Goal: Task Accomplishment & Management: Complete application form

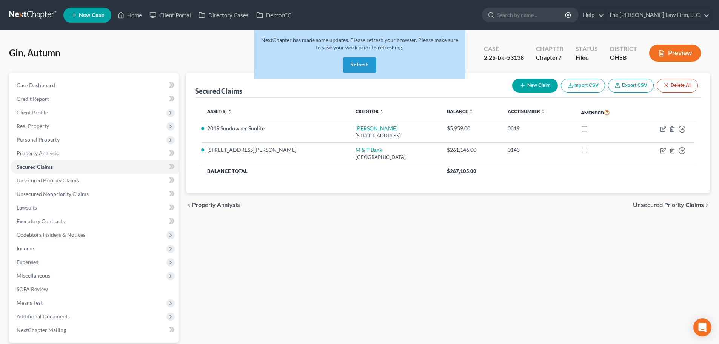
click at [28, 20] on link at bounding box center [33, 15] width 48 height 14
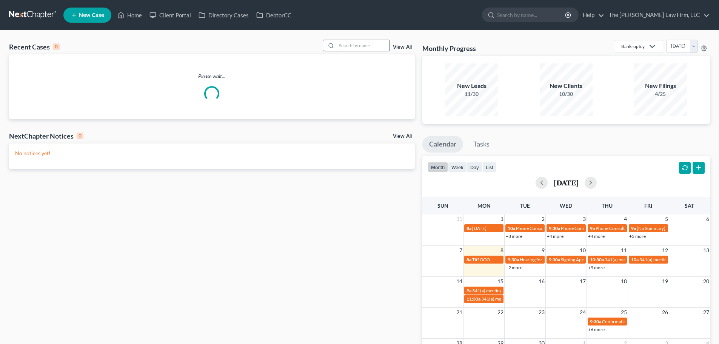
click at [366, 45] on input "search" at bounding box center [363, 45] width 53 height 11
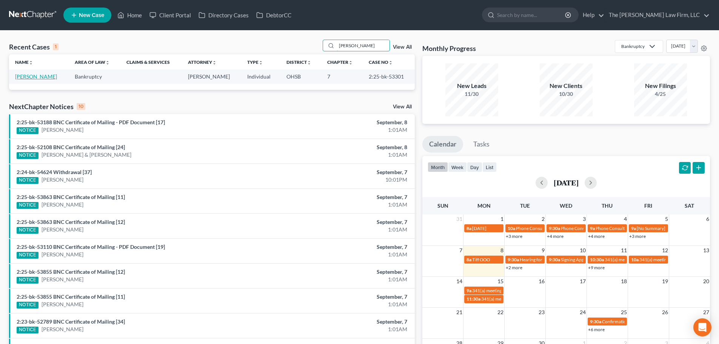
type input "[PERSON_NAME]"
click at [32, 79] on link "[PERSON_NAME]" at bounding box center [36, 76] width 42 height 6
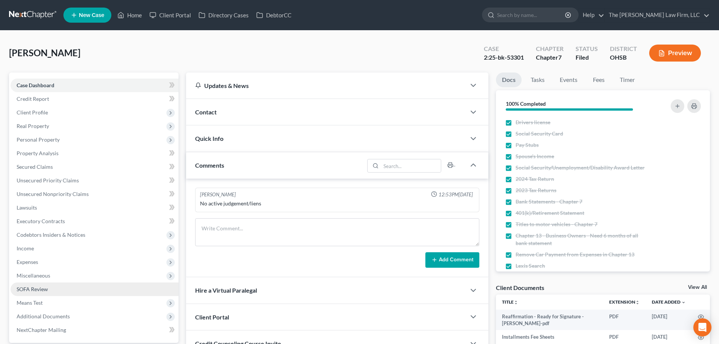
scroll to position [63, 0]
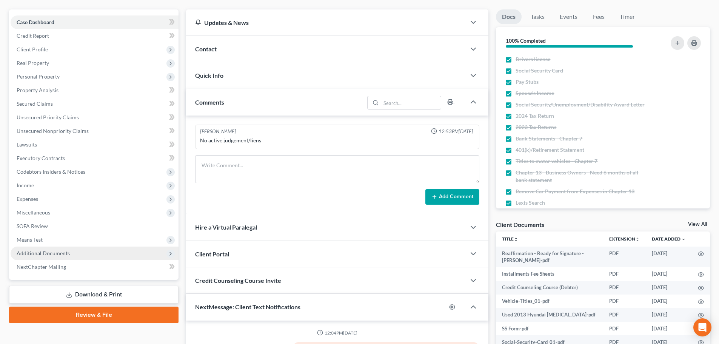
click at [36, 254] on span "Additional Documents" at bounding box center [43, 253] width 53 height 6
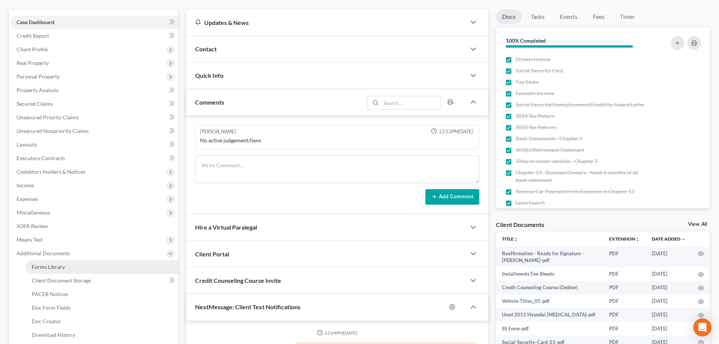
scroll to position [53, 0]
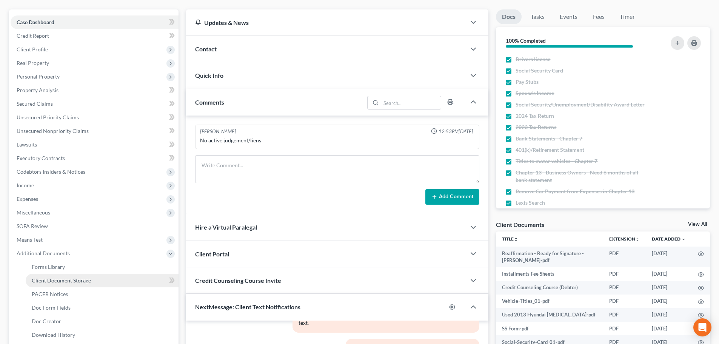
click at [56, 278] on span "Client Document Storage" at bounding box center [61, 280] width 59 height 6
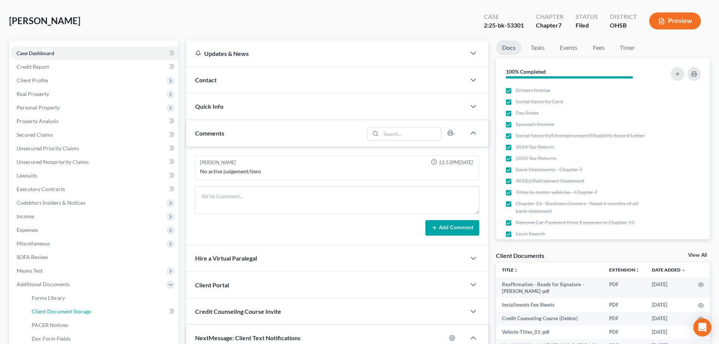
select select "52"
select select "61"
select select "7"
select select "37"
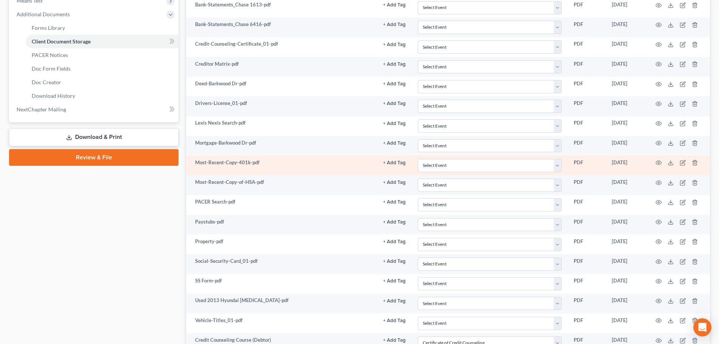
scroll to position [278, 0]
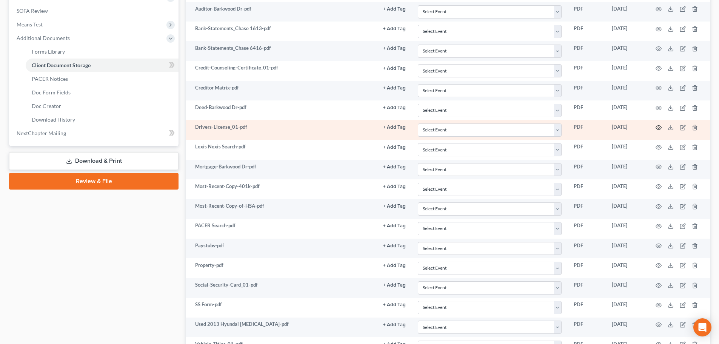
click at [660, 127] on icon "button" at bounding box center [659, 128] width 6 height 6
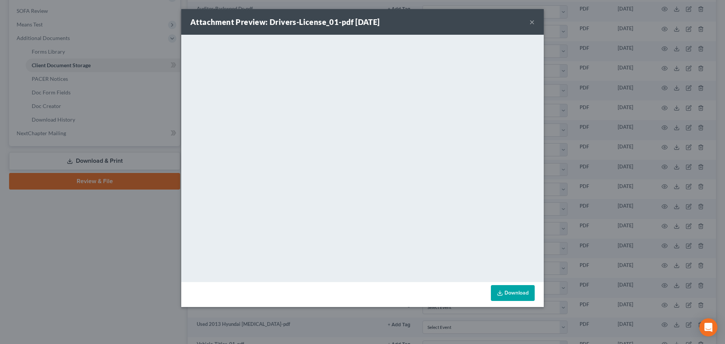
click at [530, 23] on button "×" at bounding box center [531, 21] width 5 height 9
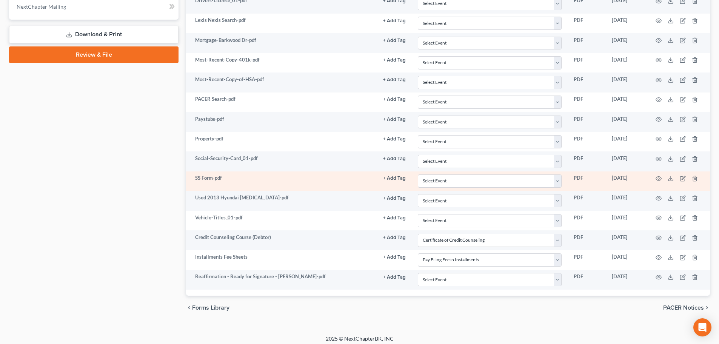
scroll to position [409, 0]
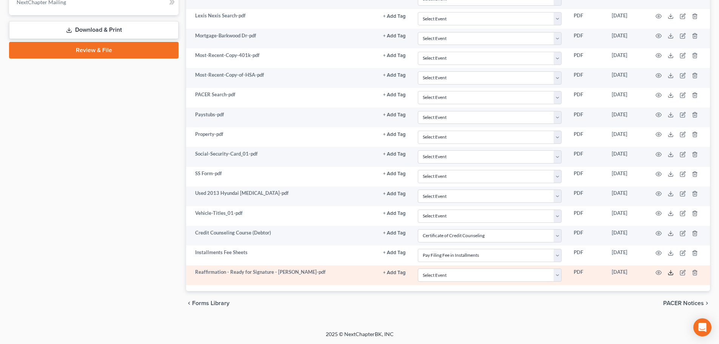
click at [668, 272] on icon at bounding box center [671, 272] width 6 height 6
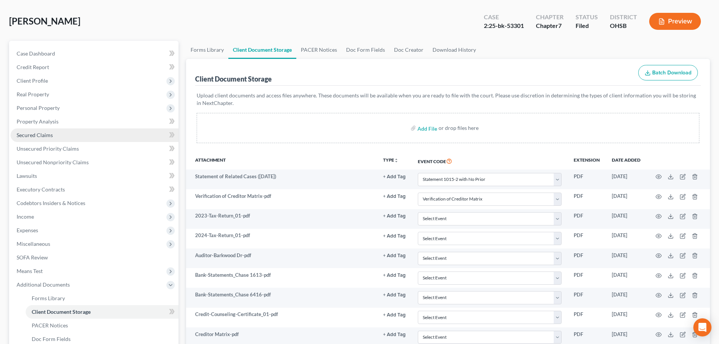
click at [46, 132] on span "Secured Claims" at bounding box center [35, 135] width 36 height 6
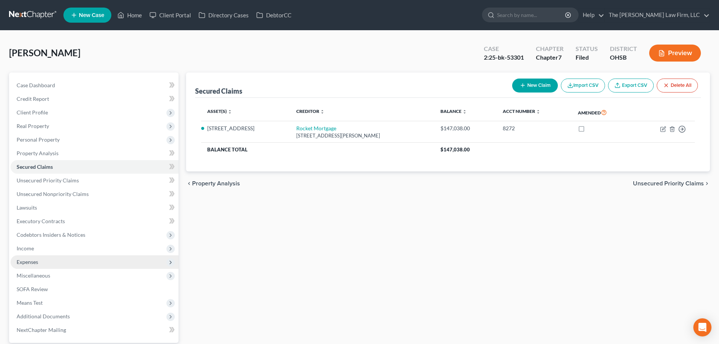
click at [33, 265] on span "Expenses" at bounding box center [95, 262] width 168 height 14
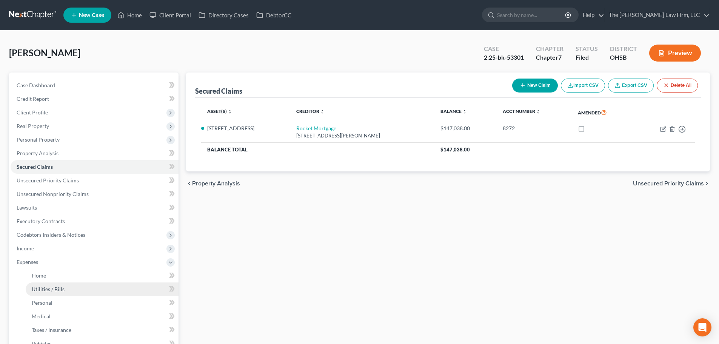
click at [35, 286] on span "Utilities / Bills" at bounding box center [48, 289] width 33 height 6
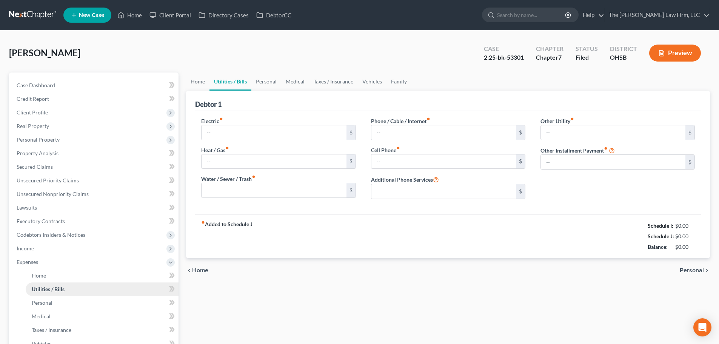
type input "85.00"
type input "65.00"
type input "0.00"
type input "75.00"
type input "0.00"
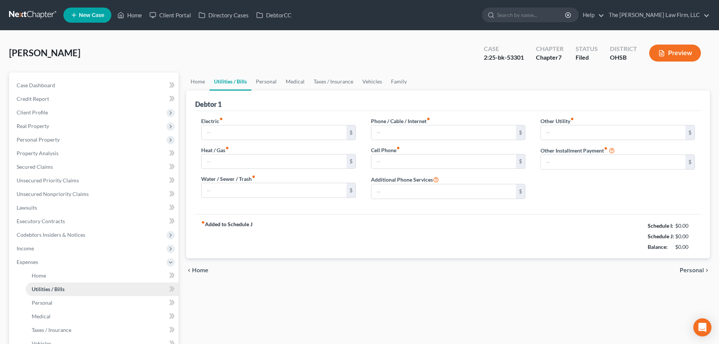
type input "0.00"
type input "125.00"
type input "Streaming Services"
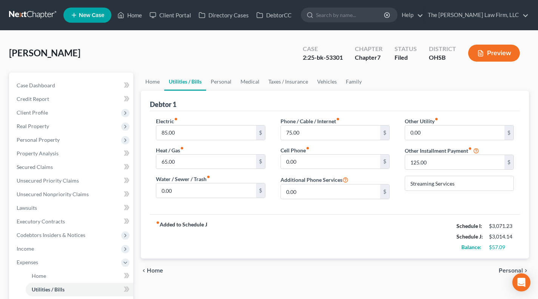
click at [266, 108] on div "Debtor 1" at bounding box center [335, 101] width 370 height 20
click at [55, 115] on span "Client Profile" at bounding box center [72, 113] width 123 height 14
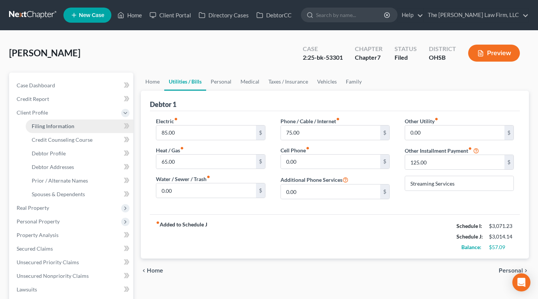
click at [51, 125] on span "Filing Information" at bounding box center [53, 126] width 43 height 6
select select "1"
select select "0"
select select "36"
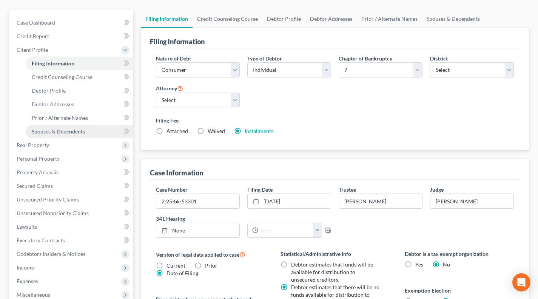
scroll to position [63, 0]
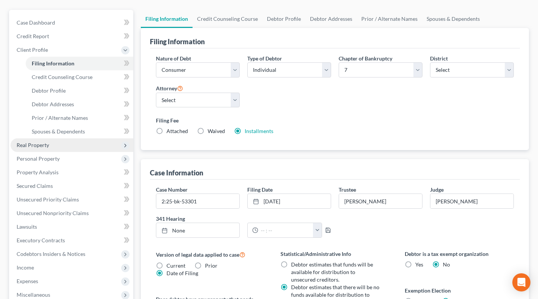
click at [65, 148] on span "Real Property" at bounding box center [72, 145] width 123 height 14
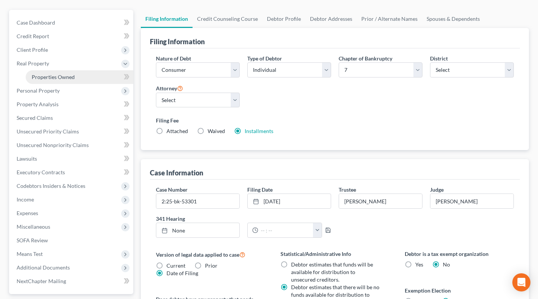
click at [66, 78] on span "Properties Owned" at bounding box center [53, 77] width 43 height 6
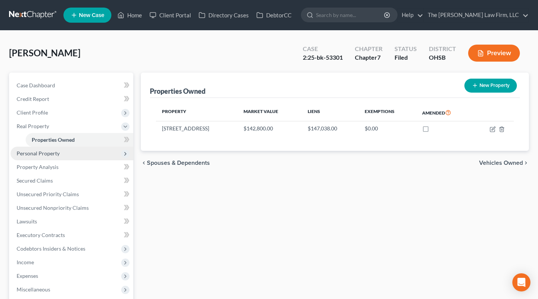
click at [49, 151] on span "Personal Property" at bounding box center [38, 153] width 43 height 6
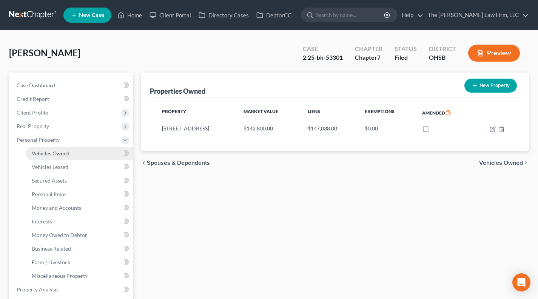
click at [53, 148] on link "Vehicles Owned" at bounding box center [80, 153] width 108 height 14
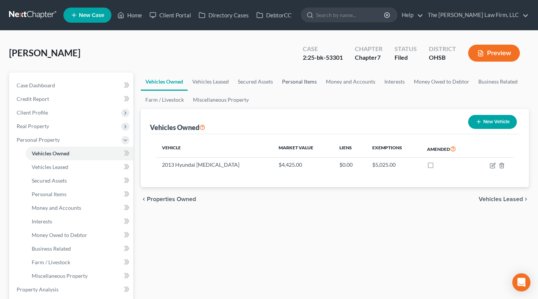
click at [302, 82] on link "Personal Items" at bounding box center [299, 81] width 44 height 18
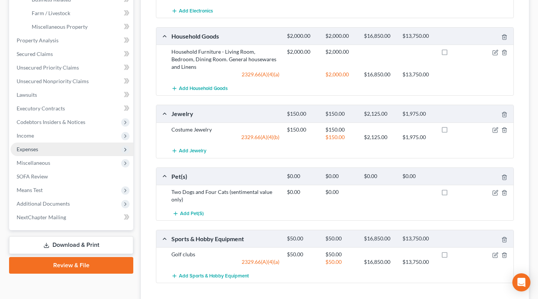
scroll to position [251, 0]
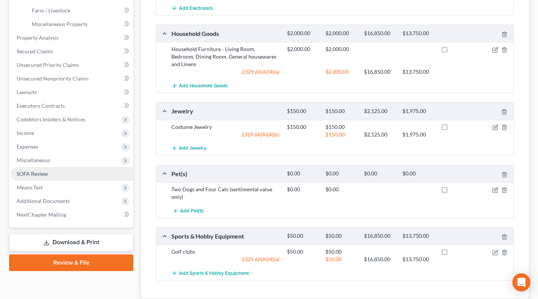
click at [51, 173] on link "SOFA Review" at bounding box center [72, 174] width 123 height 14
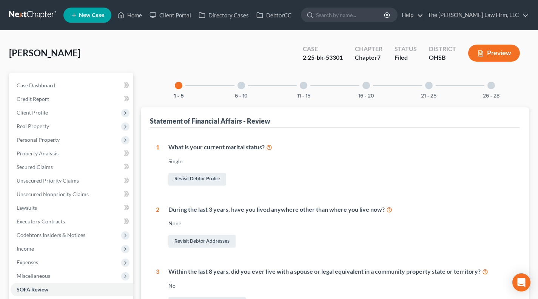
click at [245, 84] on div at bounding box center [241, 86] width 8 height 8
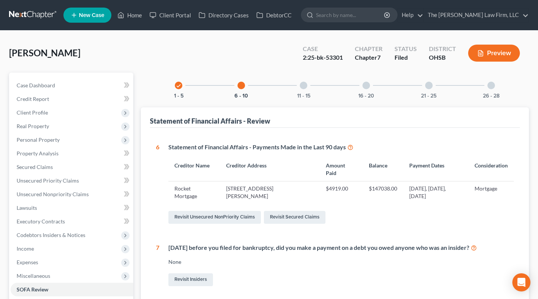
click at [334, 54] on div "2:25-bk-53301" at bounding box center [323, 57] width 40 height 9
click at [289, 53] on div "Nicholson, Sarah Upgraded Case 2:25-bk-53301 Chapter Chapter 7 Status Filed Dis…" at bounding box center [269, 56] width 520 height 33
click at [68, 192] on span "Unsecured Nonpriority Claims" at bounding box center [53, 194] width 72 height 6
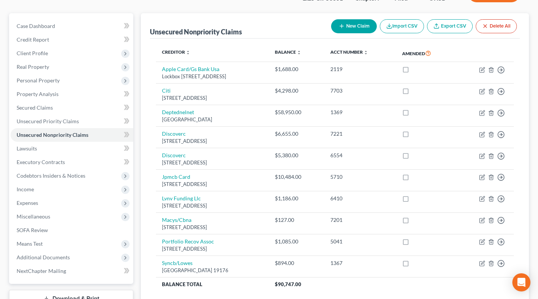
scroll to position [63, 0]
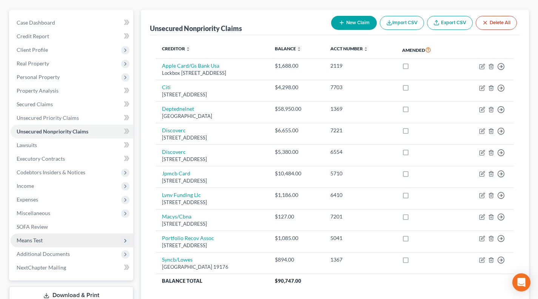
click at [45, 236] on span "Means Test" at bounding box center [72, 240] width 123 height 14
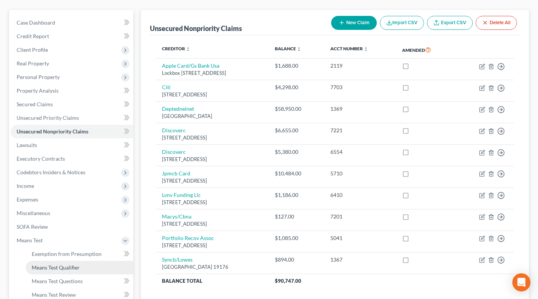
click at [56, 267] on span "Means Test Qualifier" at bounding box center [56, 267] width 48 height 6
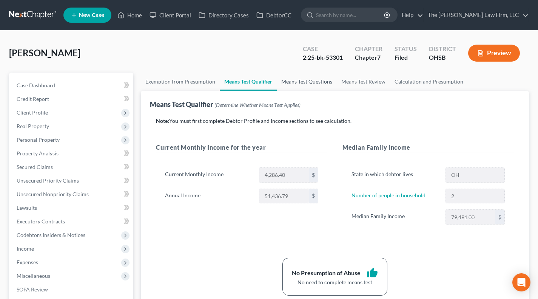
click at [314, 86] on link "Means Test Questions" at bounding box center [307, 81] width 60 height 18
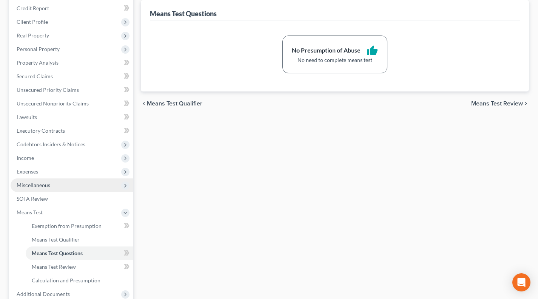
scroll to position [126, 0]
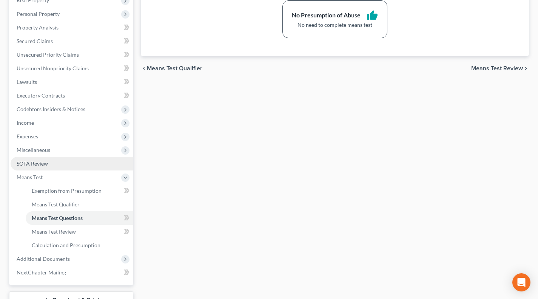
click at [47, 164] on span "SOFA Review" at bounding box center [32, 163] width 31 height 6
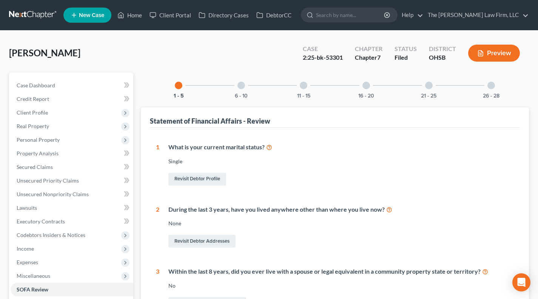
click at [240, 82] on div at bounding box center [241, 86] width 8 height 8
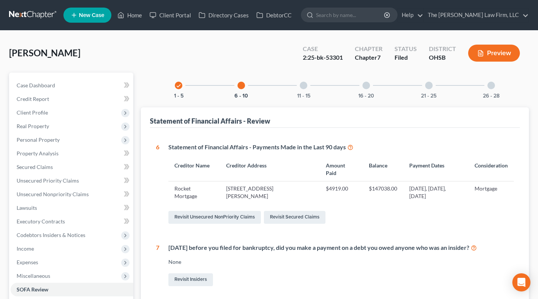
click at [315, 86] on div "11 - 15" at bounding box center [304, 85] width 26 height 26
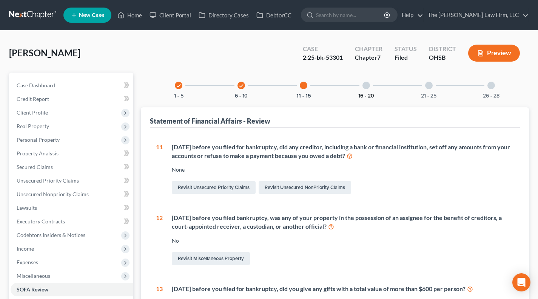
click at [366, 93] on button "16 - 20" at bounding box center [366, 95] width 16 height 5
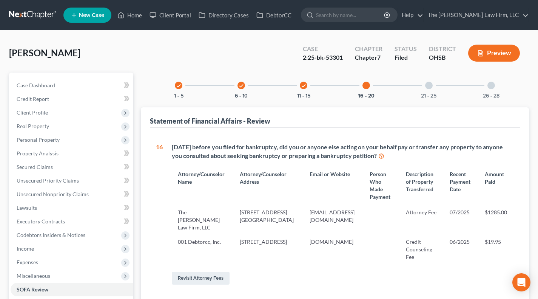
click at [427, 88] on div at bounding box center [429, 86] width 8 height 8
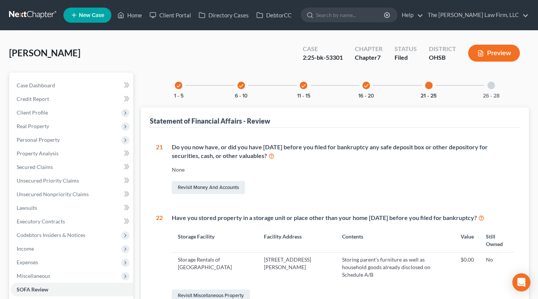
click at [485, 91] on div "26 - 28" at bounding box center [491, 85] width 26 height 26
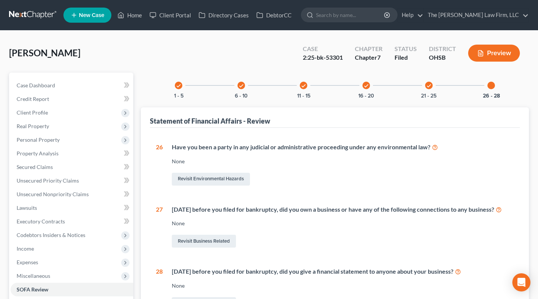
scroll to position [115, 0]
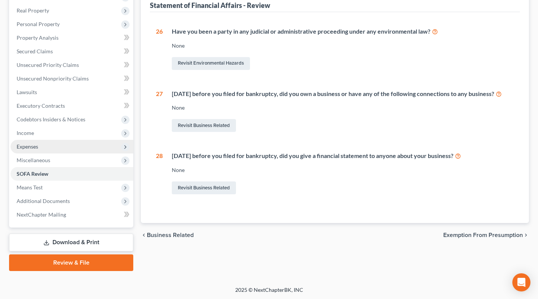
click at [49, 145] on span "Expenses" at bounding box center [72, 147] width 123 height 14
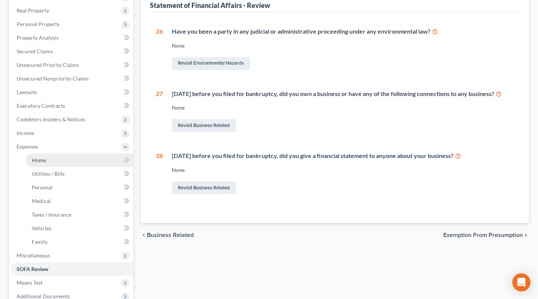
click at [50, 162] on link "Home" at bounding box center [80, 160] width 108 height 14
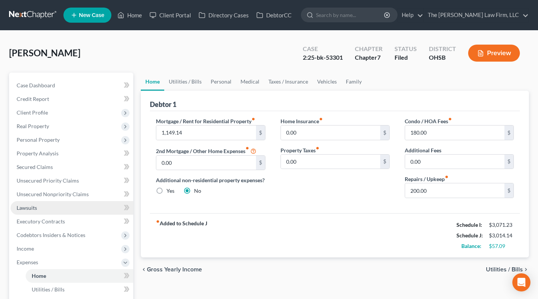
click at [38, 205] on link "Lawsuits" at bounding box center [72, 208] width 123 height 14
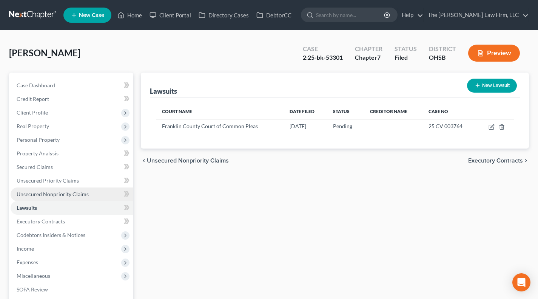
click at [37, 196] on span "Unsecured Nonpriority Claims" at bounding box center [53, 194] width 72 height 6
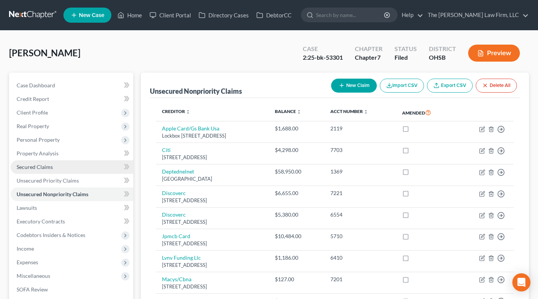
click at [44, 169] on link "Secured Claims" at bounding box center [72, 167] width 123 height 14
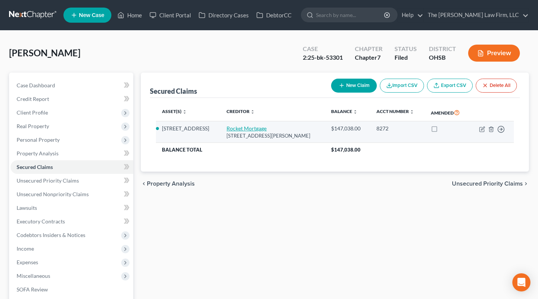
click at [245, 129] on link "Rocket Mortgage" at bounding box center [246, 128] width 40 height 6
select select "23"
select select "3"
select select "2"
select select "0"
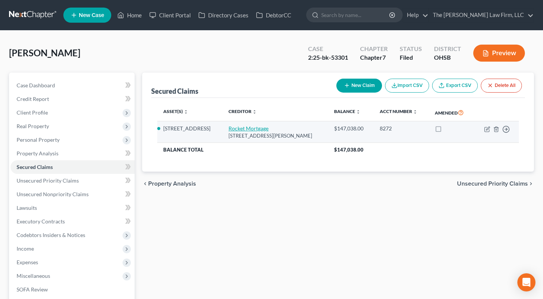
select select "0"
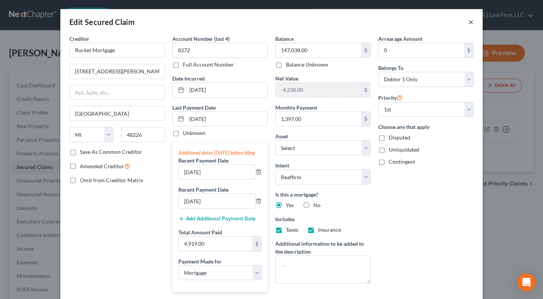
click at [470, 24] on button "×" at bounding box center [471, 21] width 5 height 9
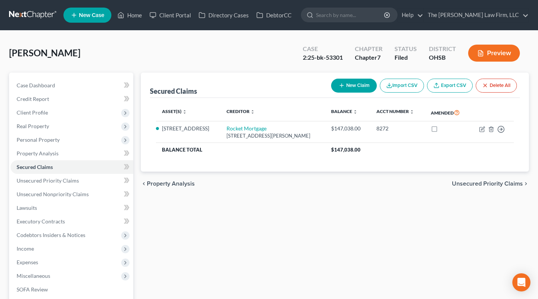
click at [336, 58] on div "2:25-bk-53301" at bounding box center [323, 57] width 40 height 9
click at [274, 56] on div "Nicholson, Sarah Upgraded Case 2:25-bk-53301 Chapter Chapter 7 Status Filed Dis…" at bounding box center [269, 56] width 520 height 33
click at [245, 45] on div "Nicholson, Sarah Upgraded Case 2:25-bk-53301 Chapter Chapter 7 Status Filed Dis…" at bounding box center [269, 56] width 520 height 33
click at [70, 112] on span "Client Profile" at bounding box center [72, 113] width 123 height 14
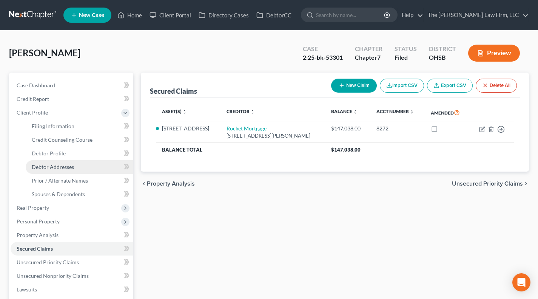
click at [57, 172] on link "Debtor Addresses" at bounding box center [80, 167] width 108 height 14
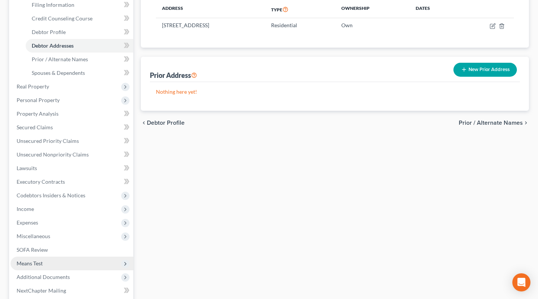
scroll to position [197, 0]
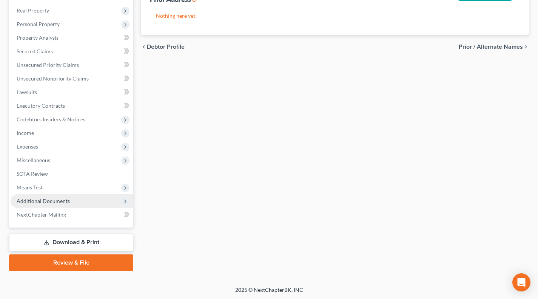
click at [61, 204] on span "Additional Documents" at bounding box center [72, 201] width 123 height 14
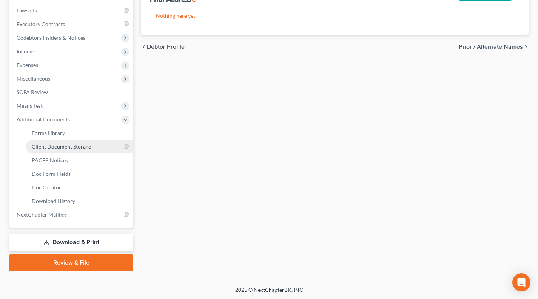
click at [68, 151] on link "Client Document Storage" at bounding box center [80, 147] width 108 height 14
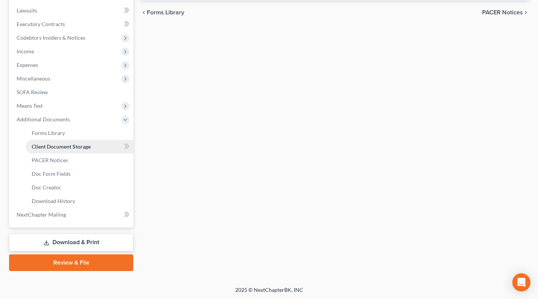
select select "52"
select select "61"
select select "7"
select select "37"
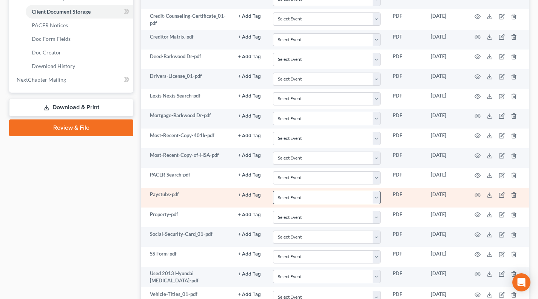
scroll to position [334, 0]
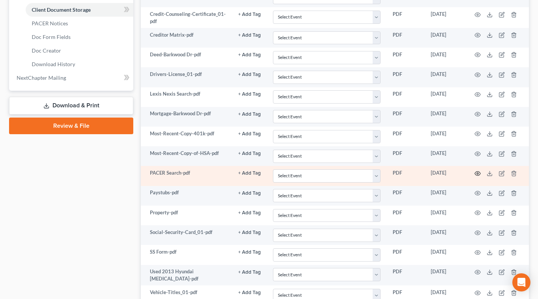
click at [478, 172] on circle "button" at bounding box center [478, 173] width 2 height 2
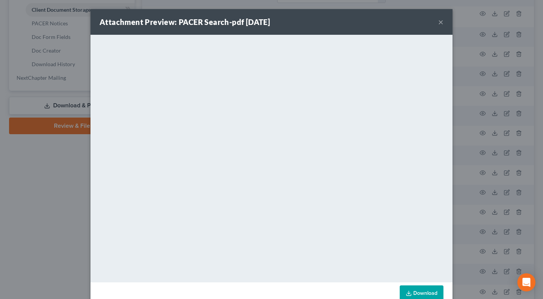
click at [440, 21] on button "×" at bounding box center [441, 21] width 5 height 9
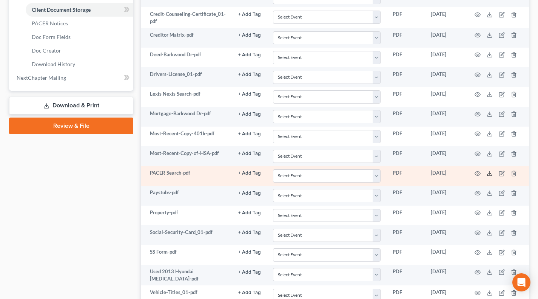
click at [491, 171] on icon at bounding box center [489, 173] width 6 height 6
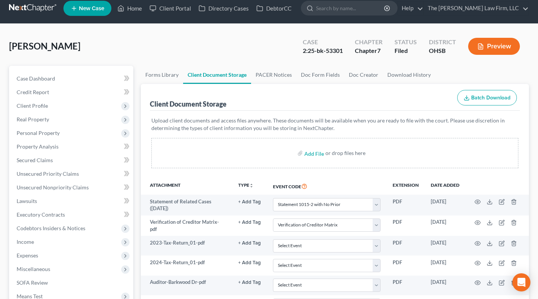
scroll to position [0, 0]
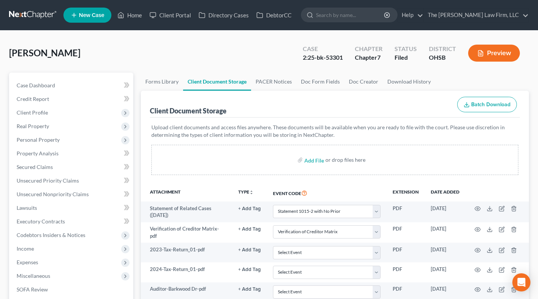
click at [223, 111] on div "Client Document Storage" at bounding box center [188, 110] width 77 height 9
click at [253, 114] on div "Client Document Storage Batch Download" at bounding box center [335, 104] width 370 height 27
click at [45, 137] on span "Personal Property" at bounding box center [38, 139] width 43 height 6
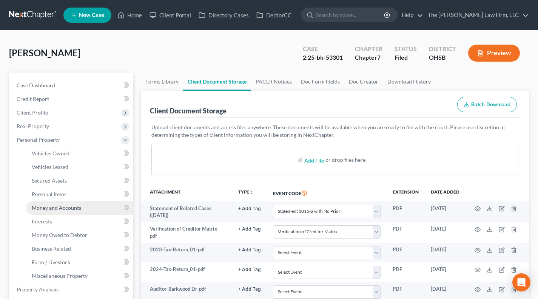
click at [56, 203] on link "Money and Accounts" at bounding box center [80, 208] width 108 height 14
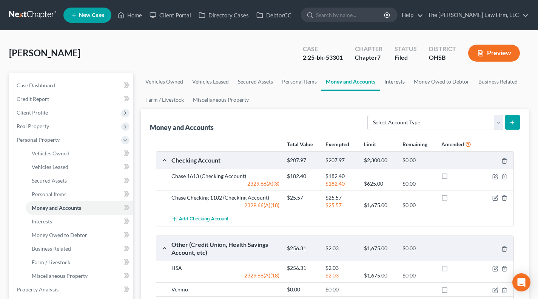
click at [393, 82] on link "Interests" at bounding box center [394, 81] width 29 height 18
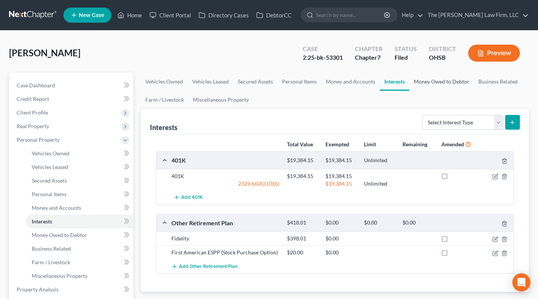
click at [423, 89] on link "Money Owed to Debtor" at bounding box center [441, 81] width 65 height 18
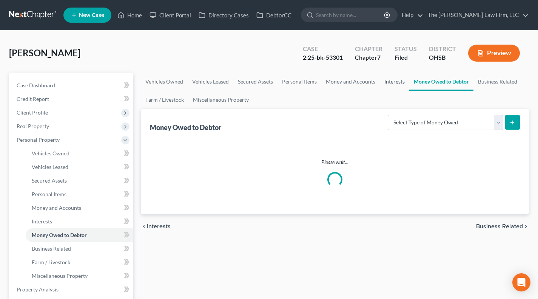
click at [393, 87] on link "Interests" at bounding box center [394, 81] width 29 height 18
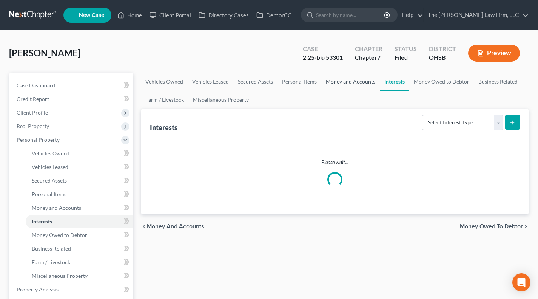
click at [362, 85] on link "Money and Accounts" at bounding box center [350, 81] width 58 height 18
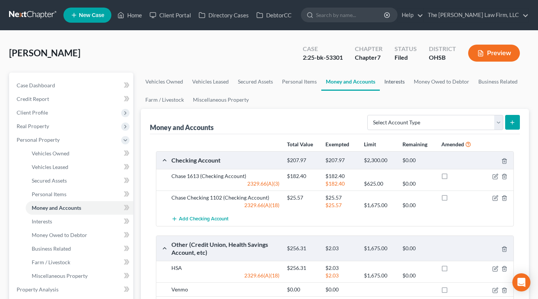
click at [391, 83] on link "Interests" at bounding box center [394, 81] width 29 height 18
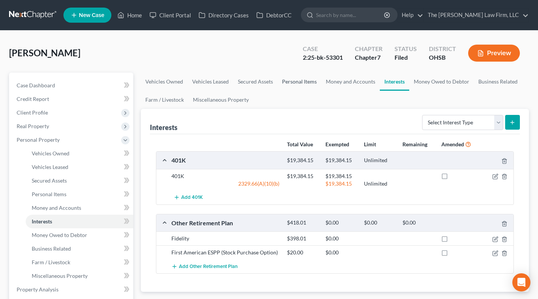
click at [307, 82] on link "Personal Items" at bounding box center [299, 81] width 44 height 18
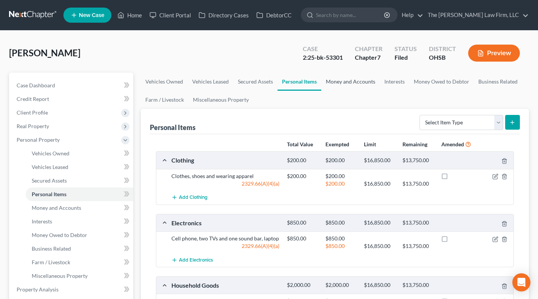
click at [356, 81] on link "Money and Accounts" at bounding box center [350, 81] width 58 height 18
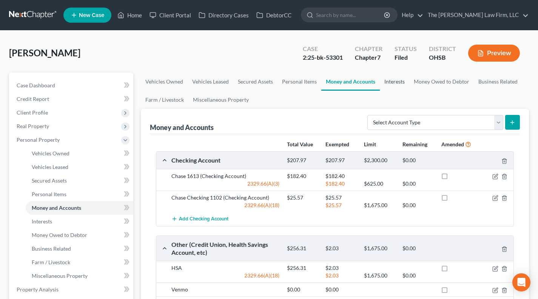
click at [380, 76] on link "Interests" at bounding box center [394, 81] width 29 height 18
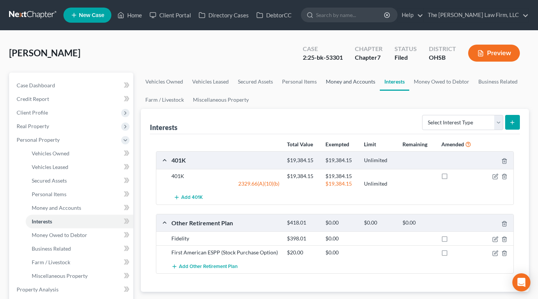
click at [365, 78] on link "Money and Accounts" at bounding box center [350, 81] width 58 height 18
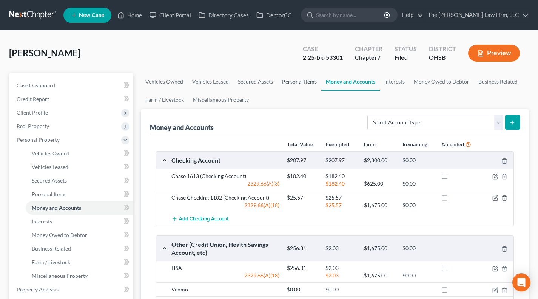
click at [310, 85] on link "Personal Items" at bounding box center [299, 81] width 44 height 18
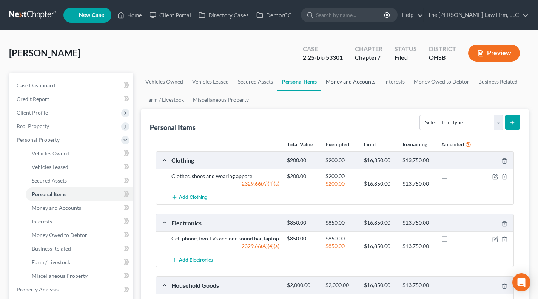
click at [356, 84] on link "Money and Accounts" at bounding box center [350, 81] width 58 height 18
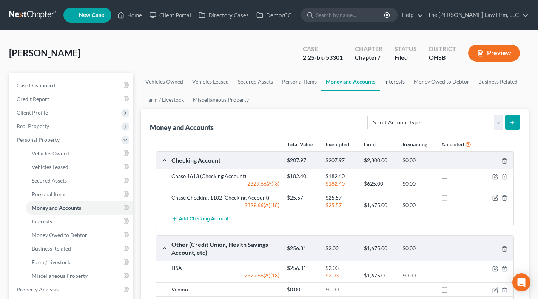
click at [389, 83] on link "Interests" at bounding box center [394, 81] width 29 height 18
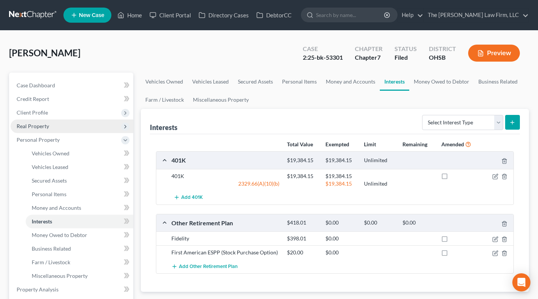
click at [67, 122] on span "Real Property" at bounding box center [72, 126] width 123 height 14
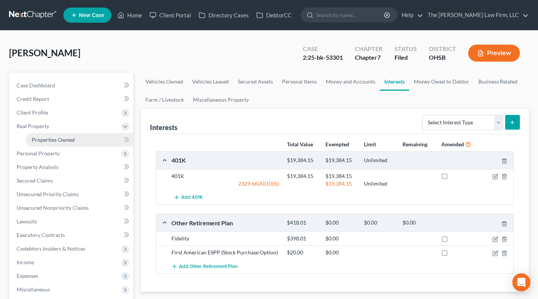
click at [64, 136] on span "Properties Owned" at bounding box center [53, 139] width 43 height 6
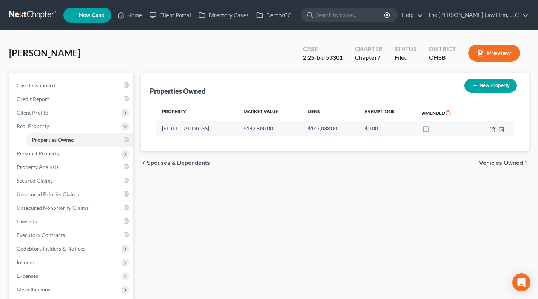
click at [490, 129] on icon "button" at bounding box center [492, 129] width 5 height 5
select select "36"
select select "24"
select select "0"
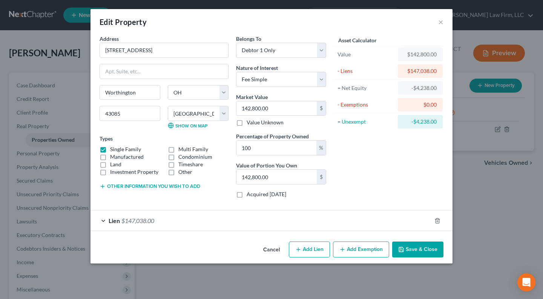
click at [353, 218] on div "Lien $147,038.00" at bounding box center [261, 220] width 341 height 20
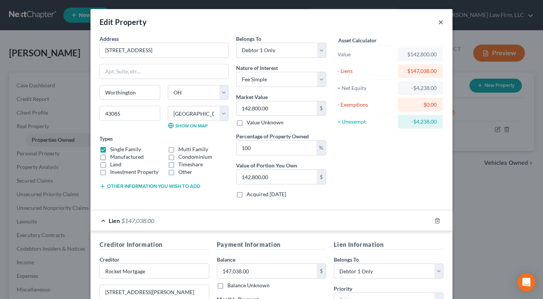
click at [439, 22] on button "×" at bounding box center [441, 21] width 5 height 9
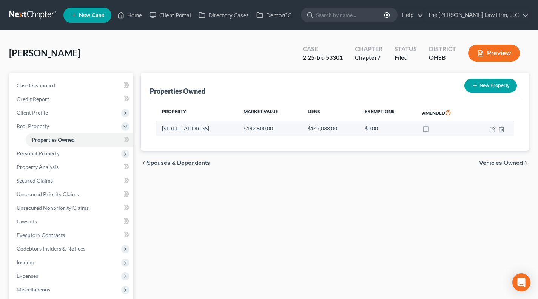
click at [374, 128] on td "$0.00" at bounding box center [387, 128] width 57 height 14
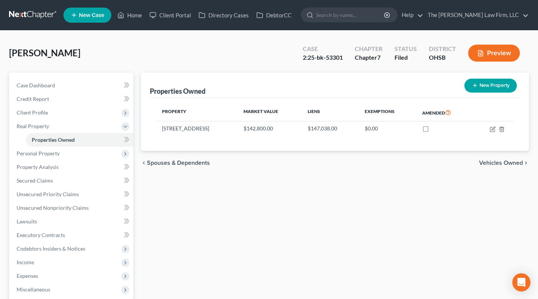
click at [376, 185] on div "Properties Owned New Property Property Market Value Liens Exemptions Amended 76…" at bounding box center [335, 235] width 396 height 327
click at [57, 154] on span "Personal Property" at bounding box center [38, 153] width 43 height 6
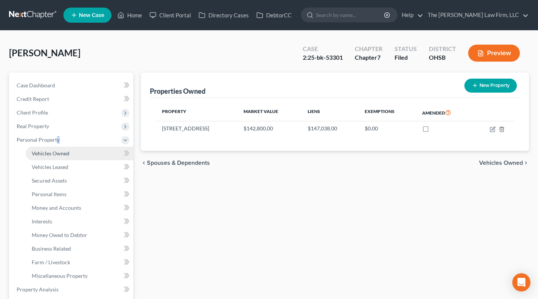
click at [60, 156] on link "Vehicles Owned" at bounding box center [80, 153] width 108 height 14
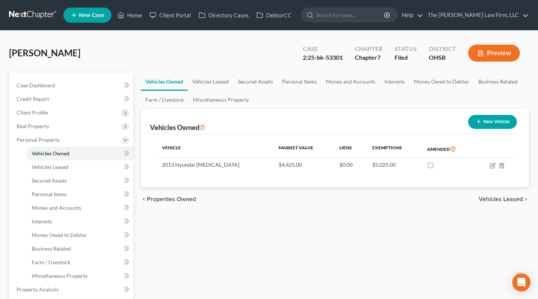
click at [366, 221] on div "Vehicles Owned Vehicles Leased Secured Assets Personal Items Money and Accounts…" at bounding box center [335, 296] width 396 height 449
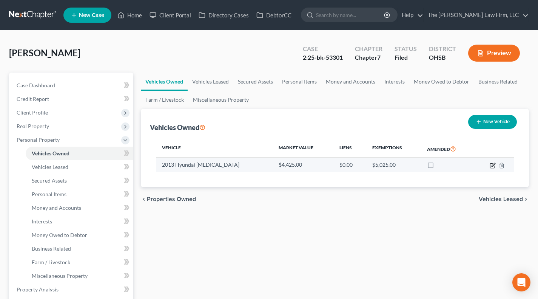
click at [491, 165] on icon "button" at bounding box center [492, 165] width 6 height 6
select select "0"
select select "13"
select select "2"
select select "0"
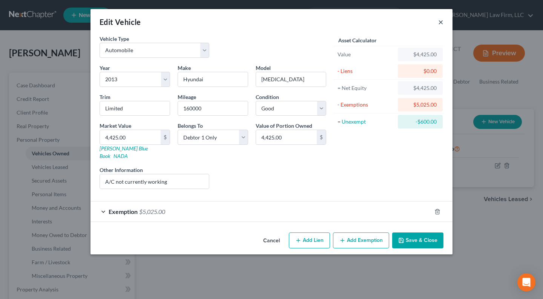
click at [442, 22] on button "×" at bounding box center [441, 21] width 5 height 9
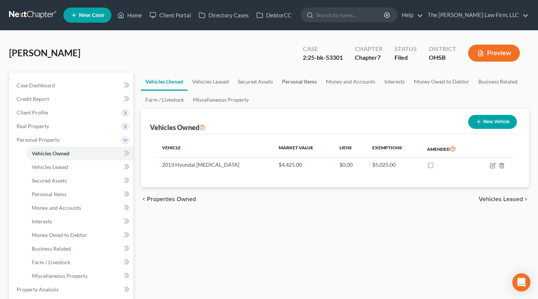
click at [310, 76] on link "Personal Items" at bounding box center [299, 81] width 44 height 18
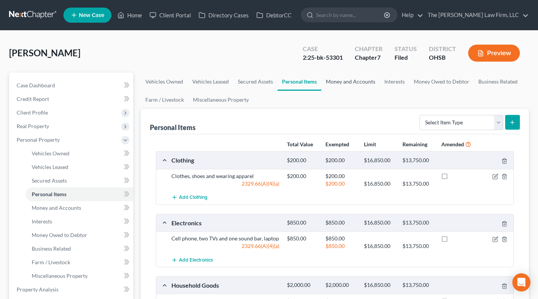
click at [352, 77] on link "Money and Accounts" at bounding box center [350, 81] width 58 height 18
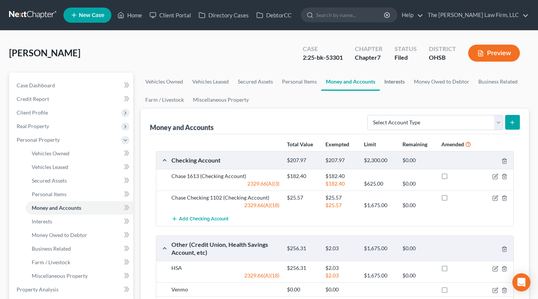
click at [393, 80] on link "Interests" at bounding box center [394, 81] width 29 height 18
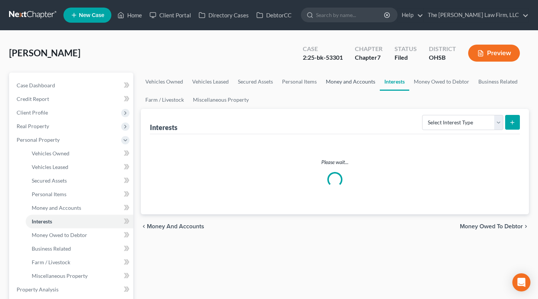
click at [376, 82] on link "Money and Accounts" at bounding box center [350, 81] width 58 height 18
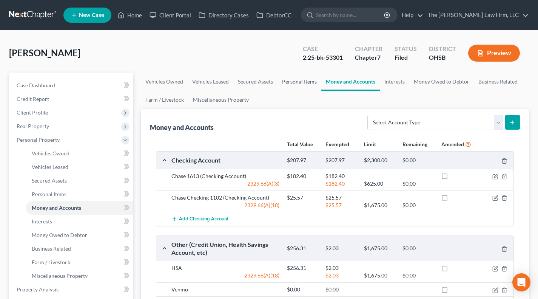
click at [303, 82] on link "Personal Items" at bounding box center [299, 81] width 44 height 18
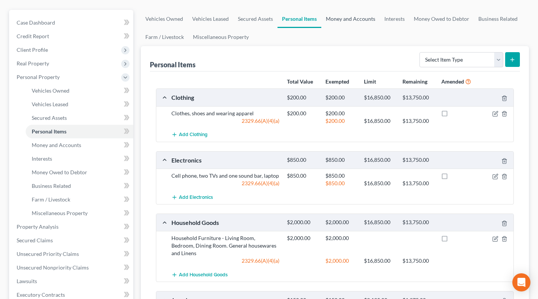
click at [345, 25] on link "Money and Accounts" at bounding box center [350, 19] width 58 height 18
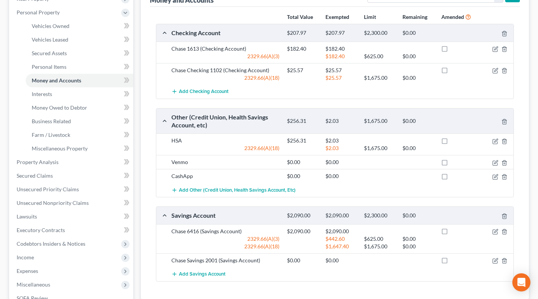
scroll to position [126, 0]
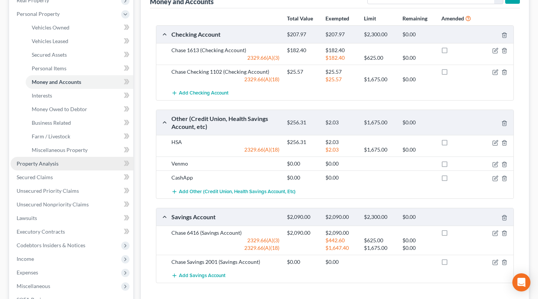
click at [55, 167] on link "Property Analysis" at bounding box center [72, 164] width 123 height 14
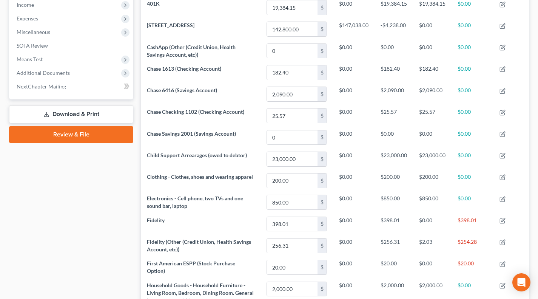
scroll to position [63, 0]
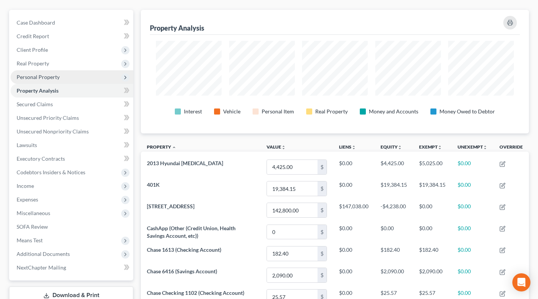
click at [51, 79] on span "Personal Property" at bounding box center [72, 77] width 123 height 14
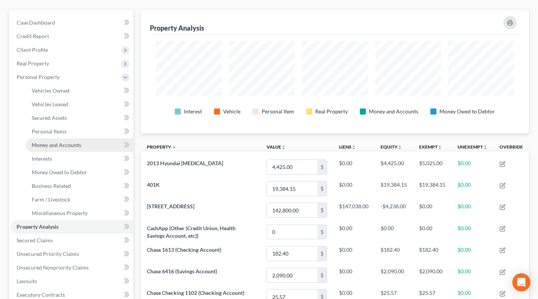
click at [57, 145] on span "Money and Accounts" at bounding box center [56, 145] width 49 height 6
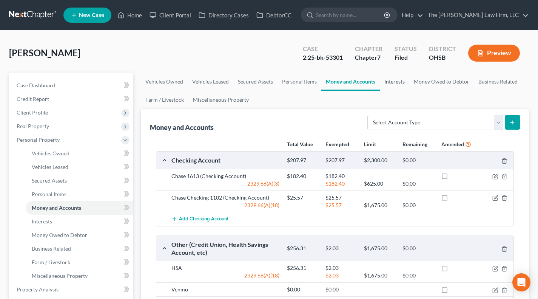
click at [392, 82] on link "Interests" at bounding box center [394, 81] width 29 height 18
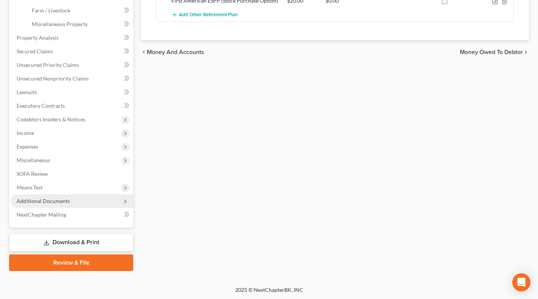
click at [48, 201] on span "Additional Documents" at bounding box center [43, 200] width 53 height 6
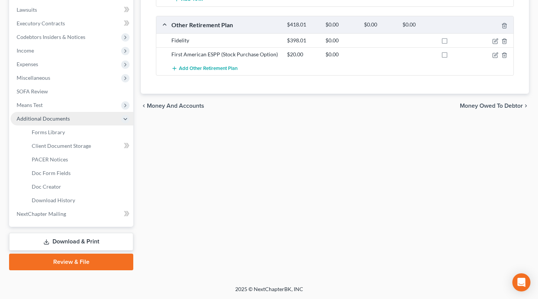
scroll to position [197, 0]
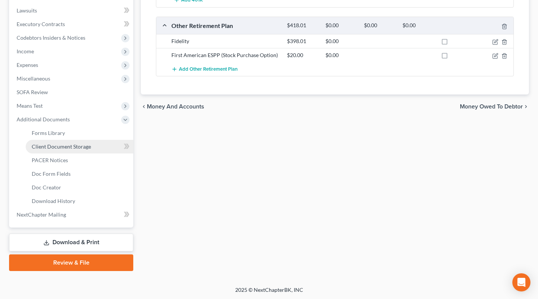
click at [65, 143] on span "Client Document Storage" at bounding box center [61, 146] width 59 height 6
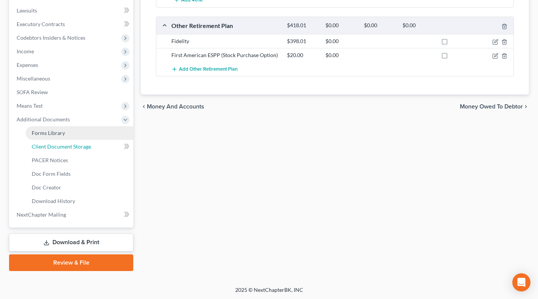
select select "52"
select select "61"
select select "7"
select select "37"
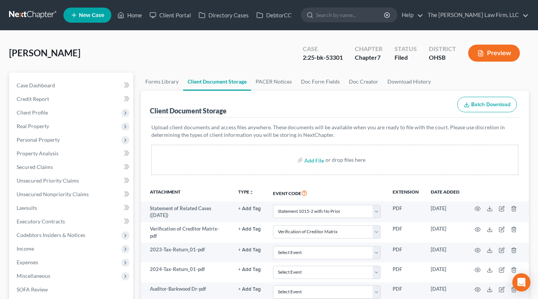
click at [264, 126] on p "Upload client documents and access files anywhere. These documents will be avai…" at bounding box center [334, 130] width 367 height 15
click at [38, 138] on span "Personal Property" at bounding box center [38, 139] width 43 height 6
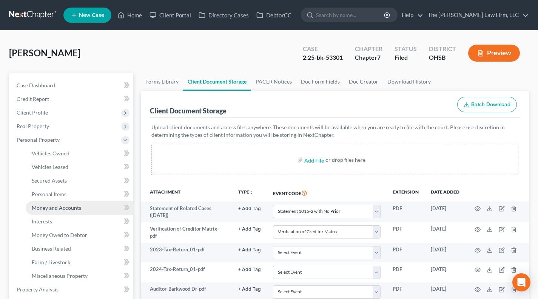
click at [63, 211] on link "Money and Accounts" at bounding box center [80, 208] width 108 height 14
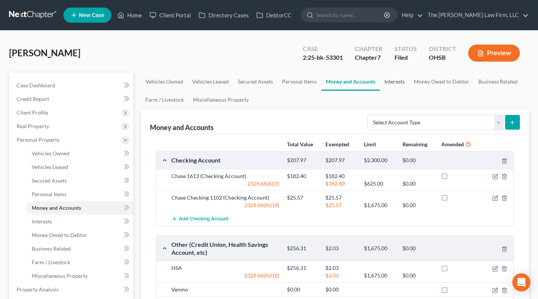
click at [393, 80] on link "Interests" at bounding box center [394, 81] width 29 height 18
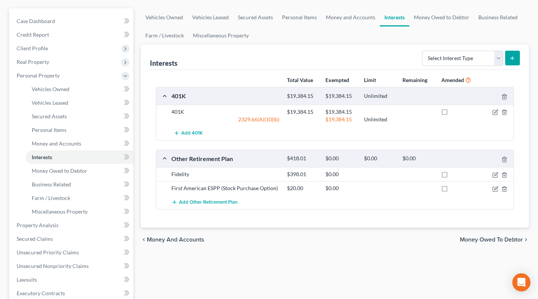
scroll to position [63, 0]
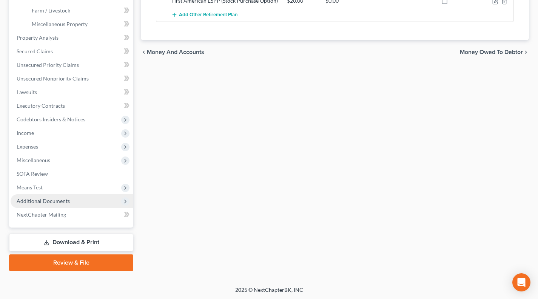
click at [63, 204] on span "Additional Documents" at bounding box center [72, 201] width 123 height 14
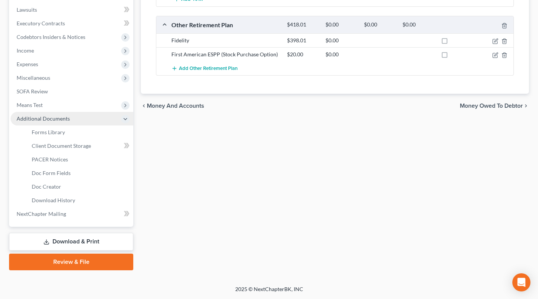
scroll to position [197, 0]
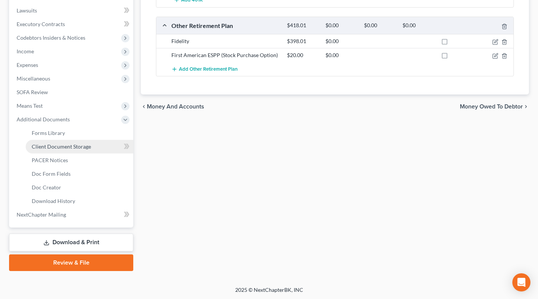
click at [70, 148] on span "Client Document Storage" at bounding box center [61, 146] width 59 height 6
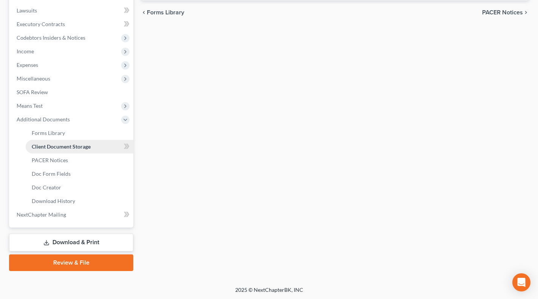
select select "52"
select select "61"
select select "7"
select select "37"
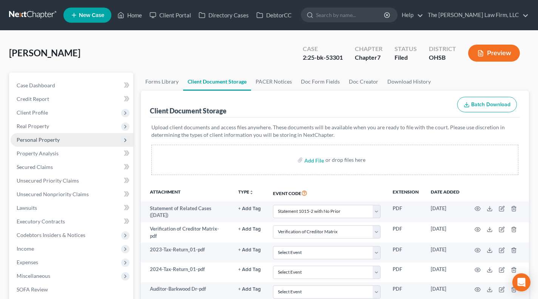
click at [56, 137] on span "Personal Property" at bounding box center [38, 139] width 43 height 6
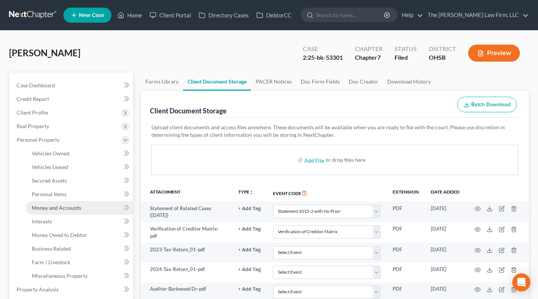
click at [70, 207] on span "Money and Accounts" at bounding box center [56, 207] width 49 height 6
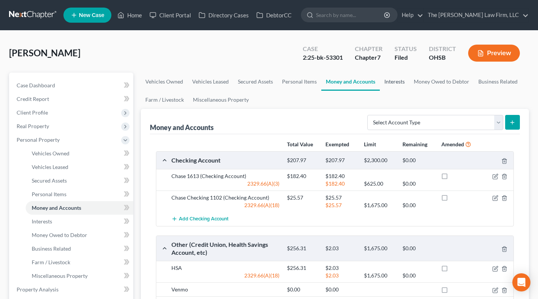
click at [396, 77] on link "Interests" at bounding box center [394, 81] width 29 height 18
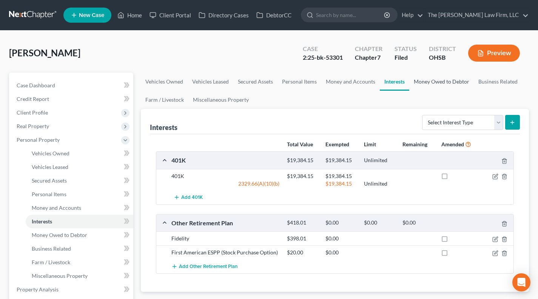
click at [416, 76] on link "Money Owed to Debtor" at bounding box center [441, 81] width 65 height 18
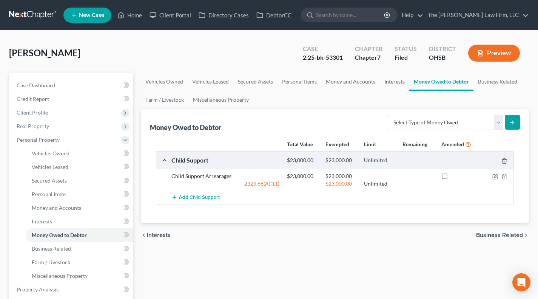
click at [388, 82] on link "Interests" at bounding box center [394, 81] width 29 height 18
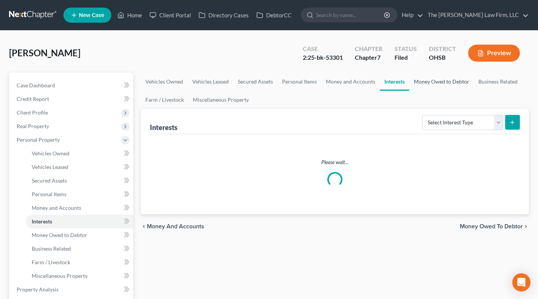
click at [411, 81] on link "Money Owed to Debtor" at bounding box center [441, 81] width 65 height 18
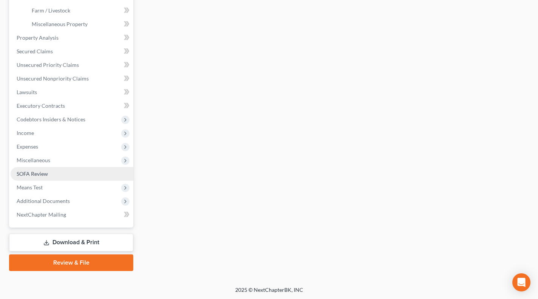
click at [41, 177] on link "SOFA Review" at bounding box center [72, 174] width 123 height 14
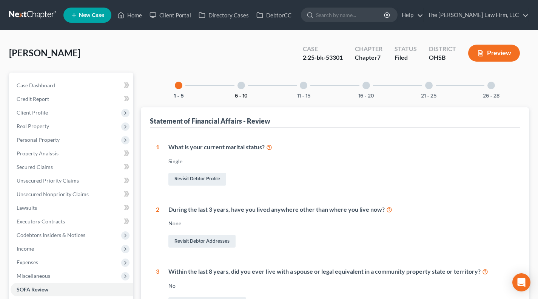
click at [243, 95] on button "6 - 10" at bounding box center [241, 95] width 13 height 5
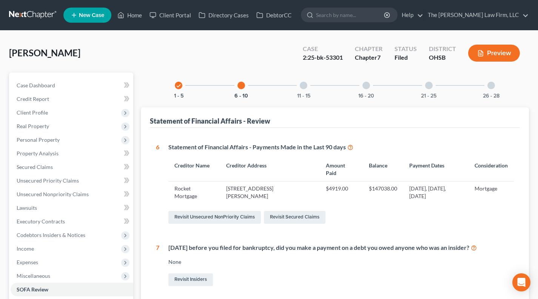
click at [294, 85] on div "11 - 15" at bounding box center [304, 85] width 26 height 26
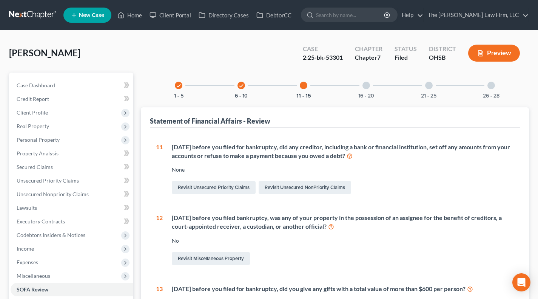
click at [370, 90] on div "16 - 20" at bounding box center [366, 85] width 26 height 26
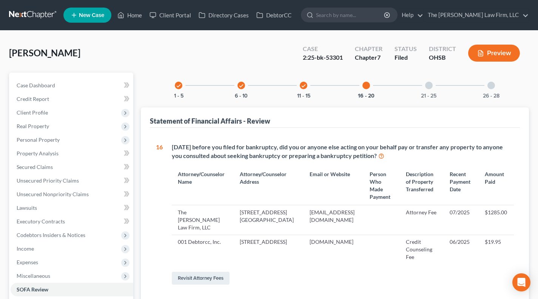
click at [432, 87] on div "21 - 25" at bounding box center [429, 85] width 26 height 26
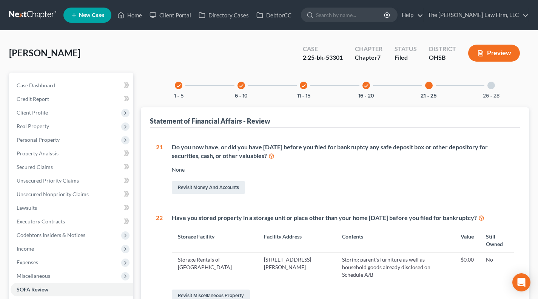
click at [493, 90] on div "26 - 28" at bounding box center [491, 85] width 26 height 26
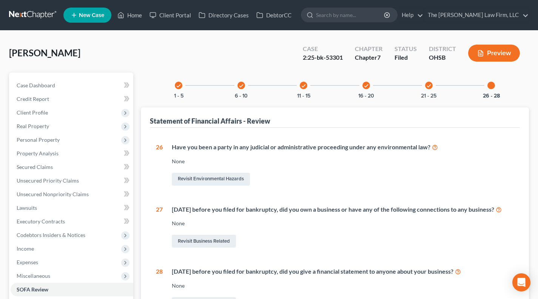
click at [265, 59] on div "Nicholson, Sarah Upgraded Case 2:25-bk-53301 Chapter Chapter 7 Status Filed Dis…" at bounding box center [269, 56] width 520 height 33
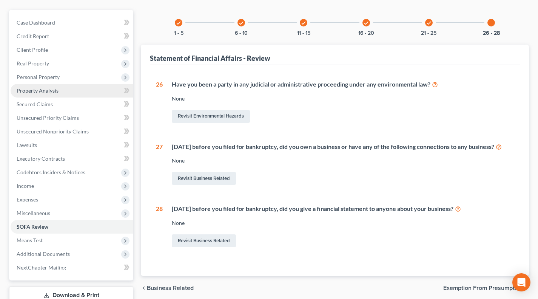
click at [55, 87] on span "Property Analysis" at bounding box center [38, 90] width 42 height 6
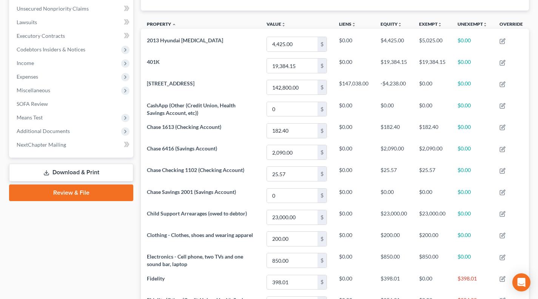
scroll to position [189, 0]
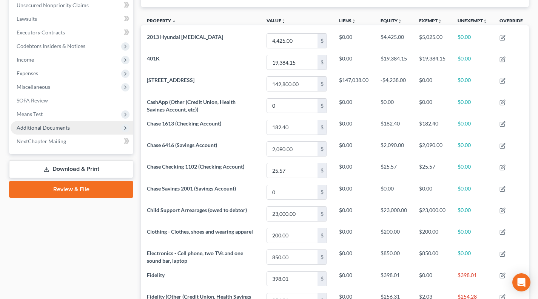
click at [43, 130] on span "Additional Documents" at bounding box center [43, 127] width 53 height 6
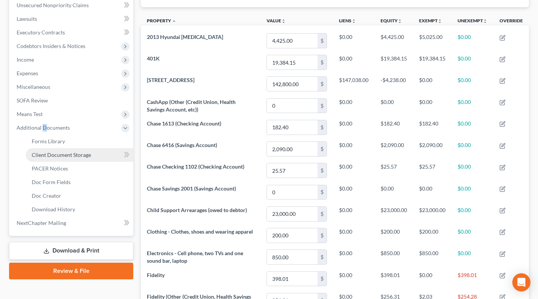
click at [46, 154] on span "Client Document Storage" at bounding box center [61, 154] width 59 height 6
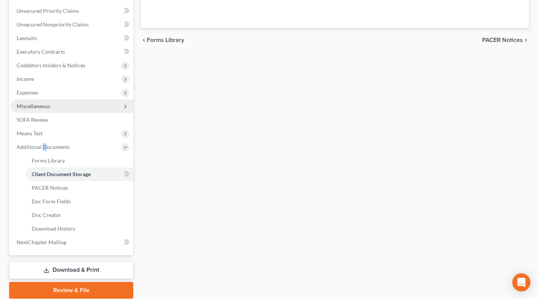
scroll to position [141, 0]
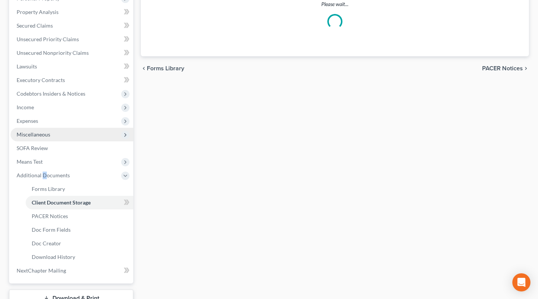
select select "52"
select select "61"
select select "7"
select select "37"
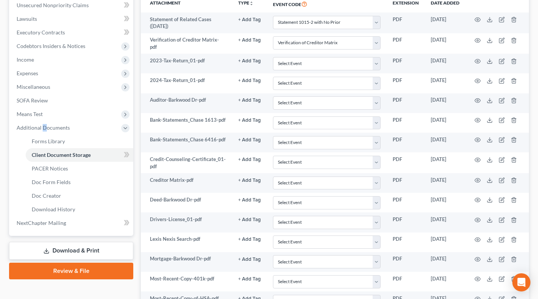
scroll to position [0, 0]
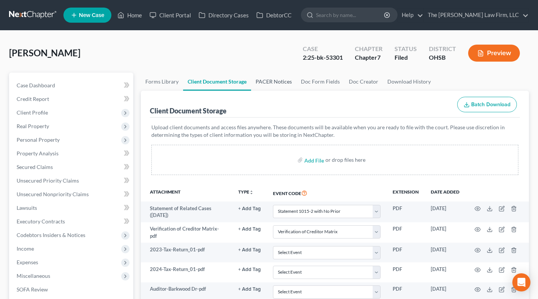
click at [262, 78] on link "PACER Notices" at bounding box center [273, 81] width 45 height 18
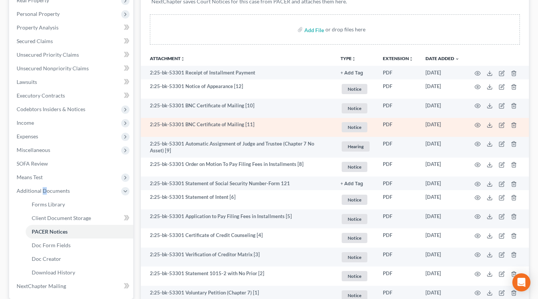
scroll to position [126, 0]
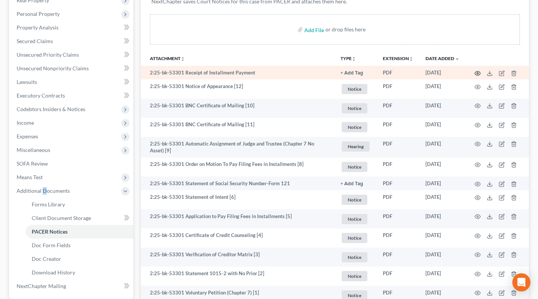
click at [476, 75] on icon "button" at bounding box center [477, 73] width 6 height 6
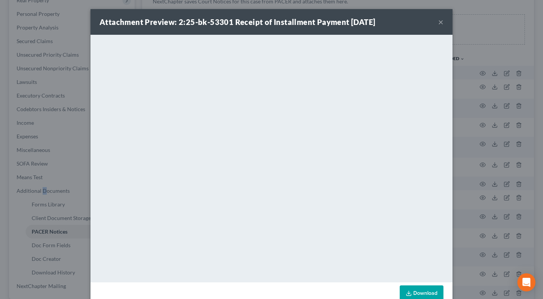
click at [439, 22] on button "×" at bounding box center [441, 21] width 5 height 9
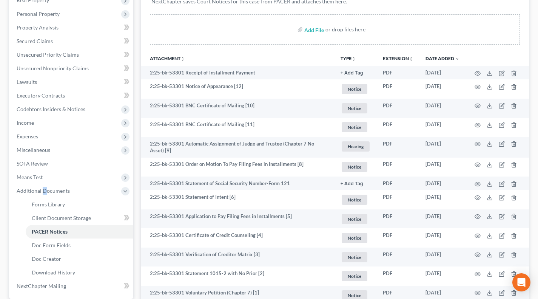
scroll to position [0, 0]
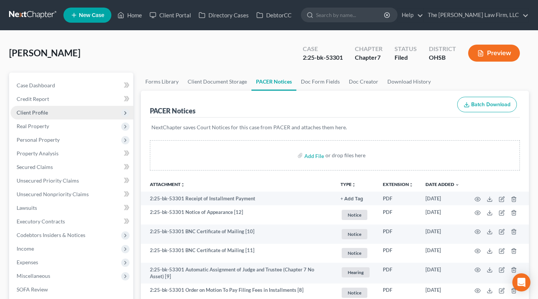
click at [63, 117] on span "Client Profile" at bounding box center [72, 113] width 123 height 14
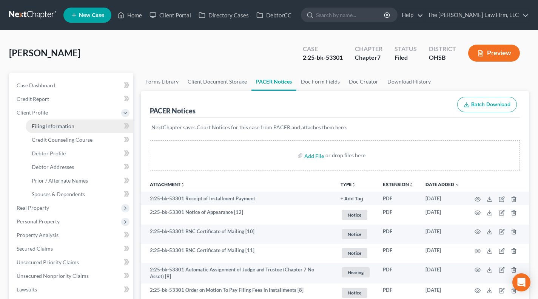
click at [59, 131] on link "Filing Information" at bounding box center [80, 126] width 108 height 14
select select "1"
select select "0"
select select "62"
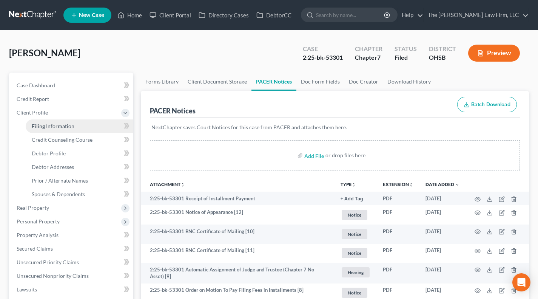
select select "2"
select select "36"
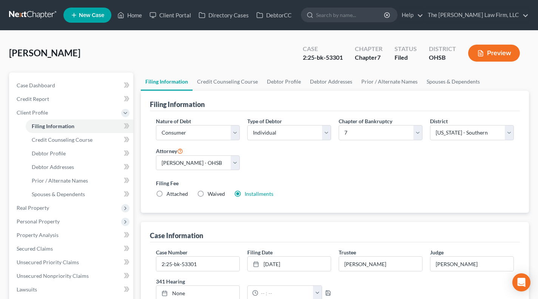
click at [136, 123] on div "Case Dashboard Payments Invoices Payments Payments Credit Report Client Profile" at bounding box center [71, 285] width 132 height 427
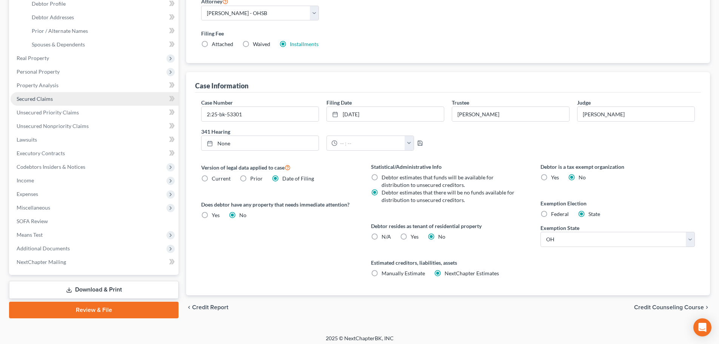
scroll to position [154, 0]
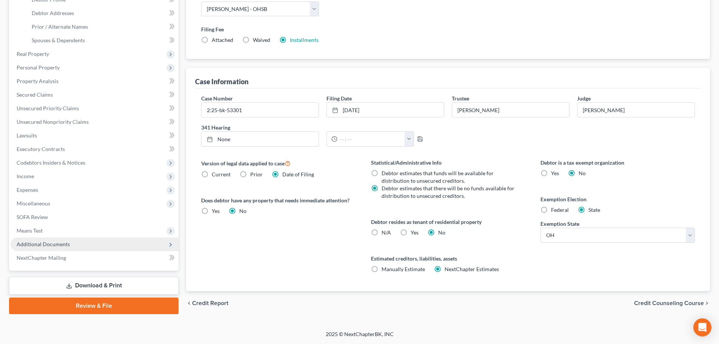
click at [50, 248] on span "Additional Documents" at bounding box center [95, 244] width 168 height 14
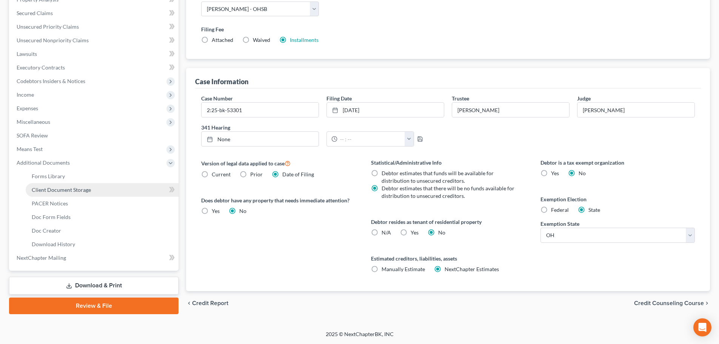
click at [52, 194] on link "Client Document Storage" at bounding box center [102, 190] width 153 height 14
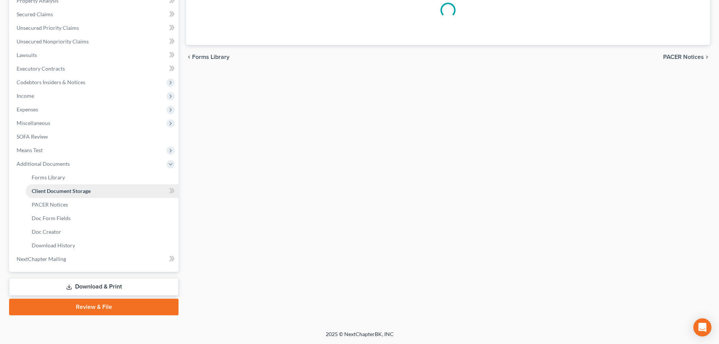
scroll to position [128, 0]
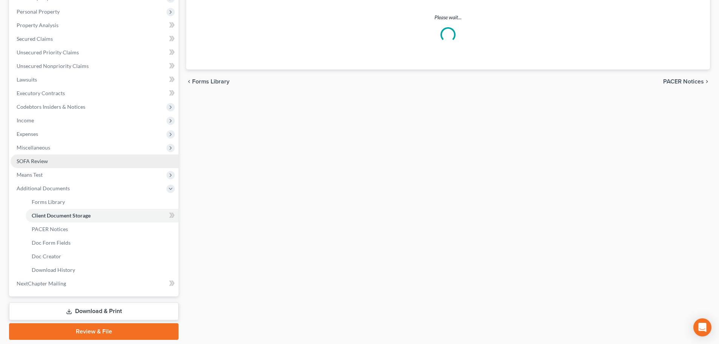
select select "52"
select select "61"
select select "7"
select select "37"
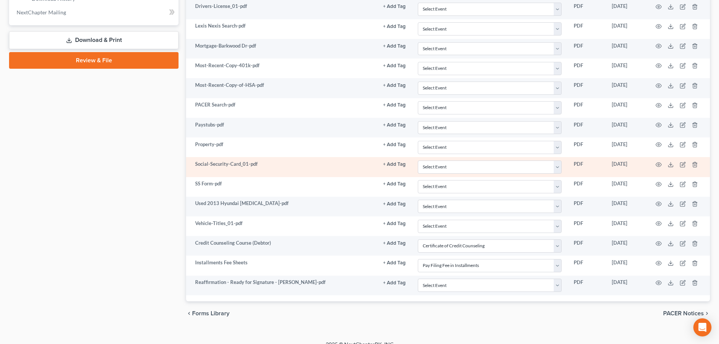
scroll to position [409, 0]
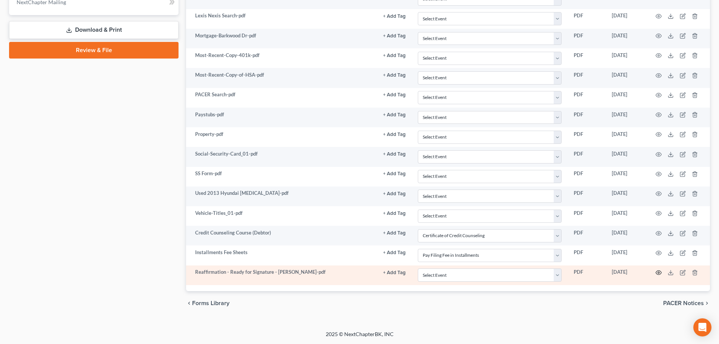
click at [659, 275] on icon "button" at bounding box center [659, 273] width 6 height 4
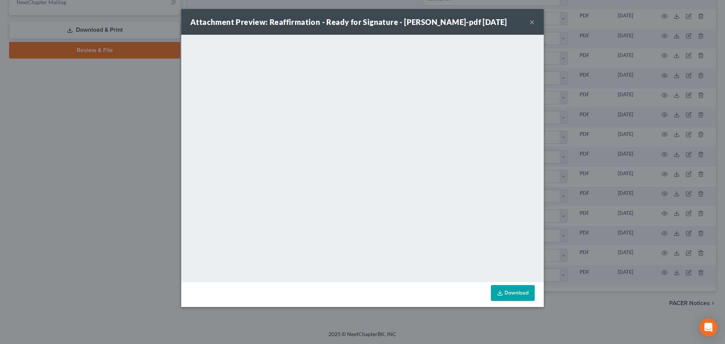
click at [529, 21] on button "×" at bounding box center [531, 21] width 5 height 9
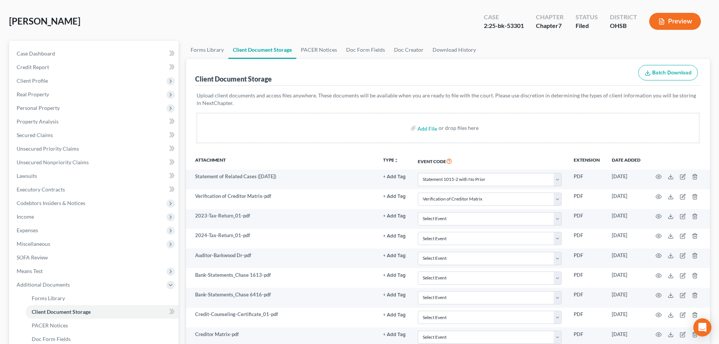
scroll to position [0, 0]
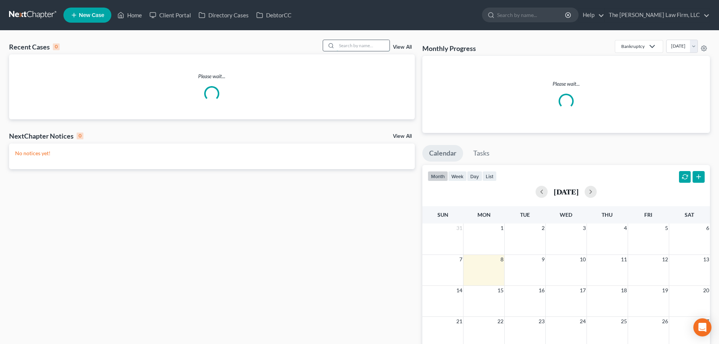
click at [352, 42] on input "search" at bounding box center [363, 45] width 53 height 11
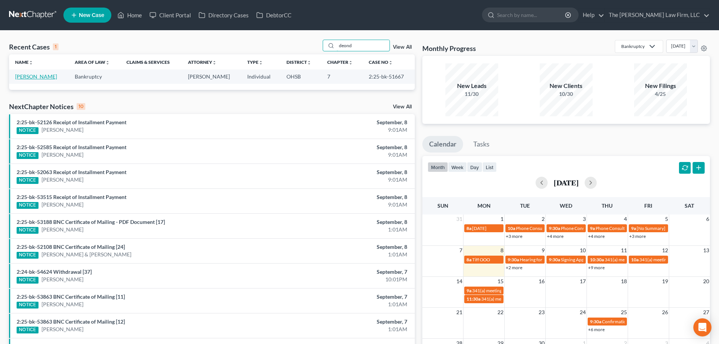
type input "deond"
click at [26, 74] on link "[PERSON_NAME]" at bounding box center [36, 76] width 42 height 6
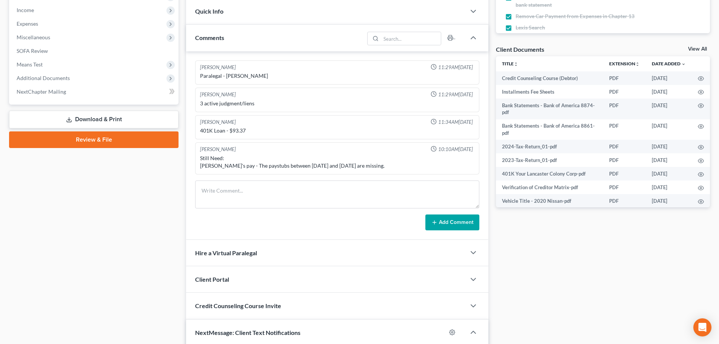
scroll to position [252, 0]
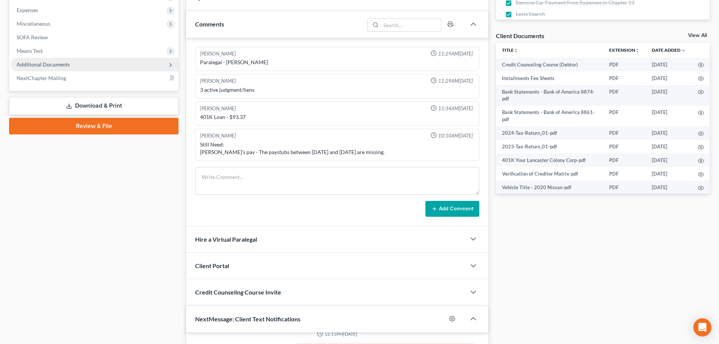
click at [65, 69] on span "Additional Documents" at bounding box center [95, 65] width 168 height 14
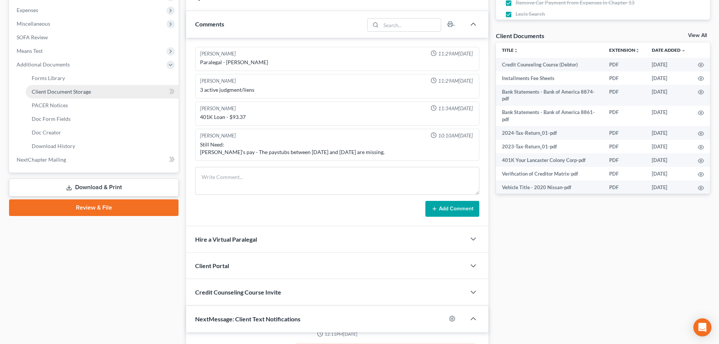
click at [62, 90] on span "Client Document Storage" at bounding box center [61, 91] width 59 height 6
select select "52"
select select "7"
select select "61"
select select "37"
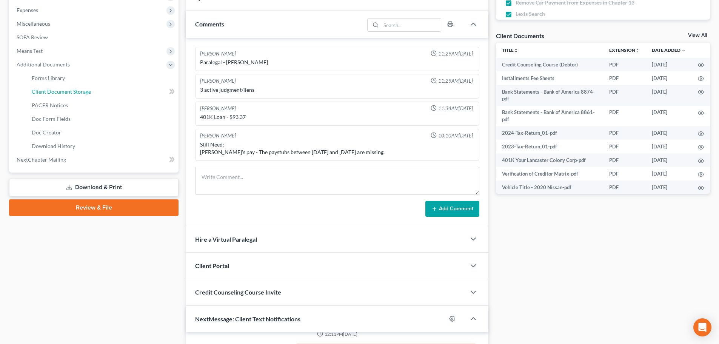
select select "7"
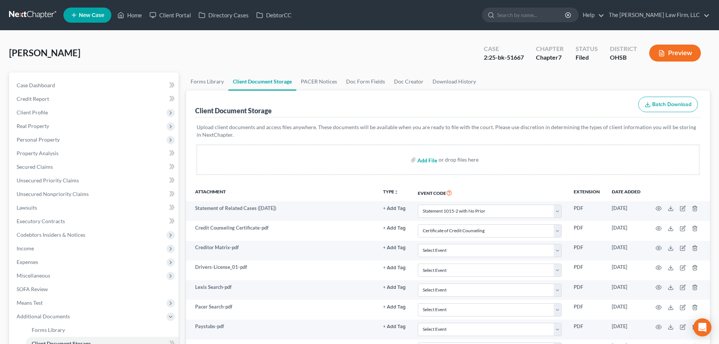
click at [428, 161] on input "file" at bounding box center [426, 160] width 18 height 14
type input "C:\fakepath\Deondray Fin Cert.pdf"
select select "52"
select select "7"
select select "61"
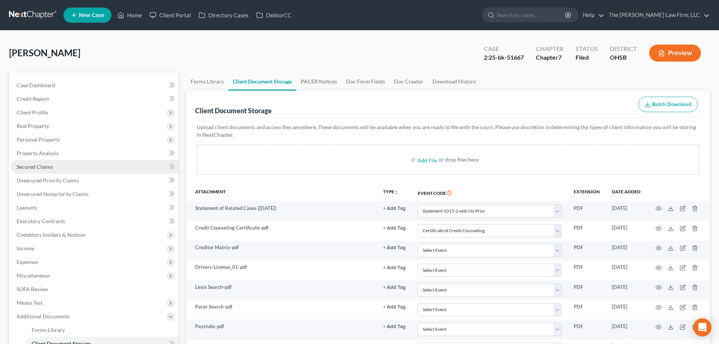
select select "37"
select select "7"
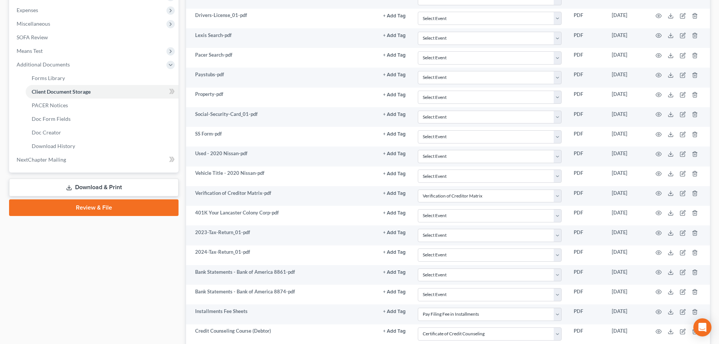
click at [86, 209] on link "Review & File" at bounding box center [93, 207] width 169 height 17
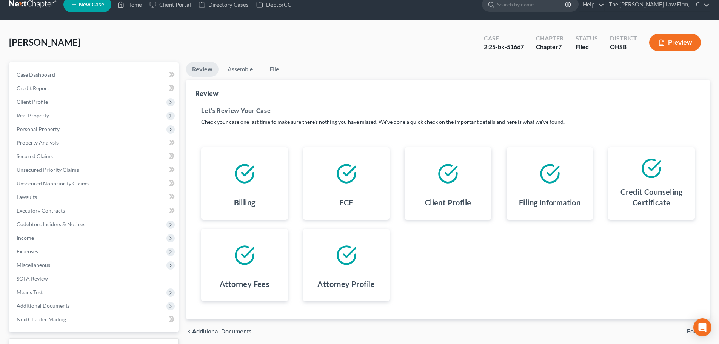
scroll to position [63, 0]
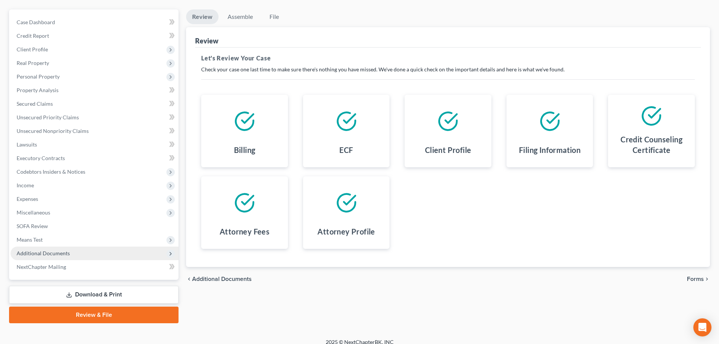
click at [39, 255] on span "Additional Documents" at bounding box center [43, 253] width 53 height 6
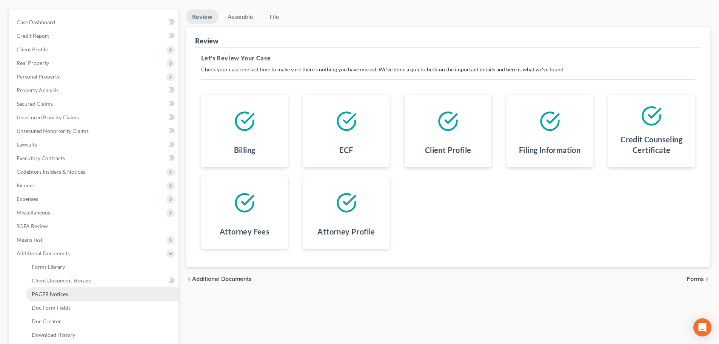
click at [44, 296] on span "PACER Notices" at bounding box center [50, 294] width 36 height 6
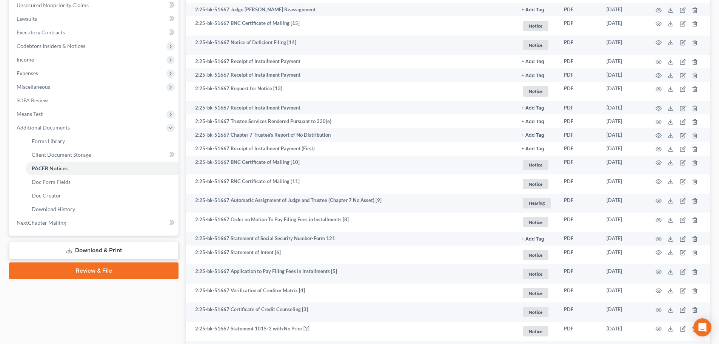
click at [98, 271] on link "Review & File" at bounding box center [93, 270] width 169 height 17
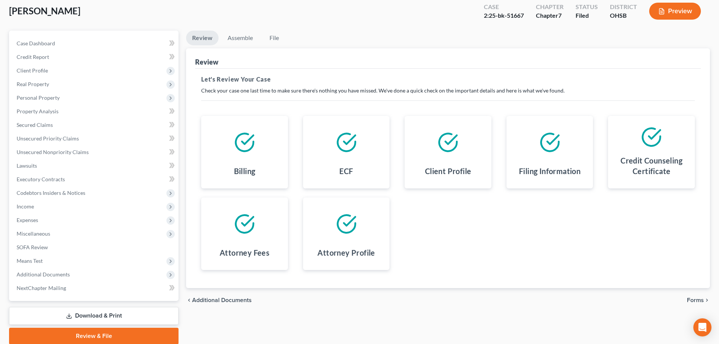
scroll to position [71, 0]
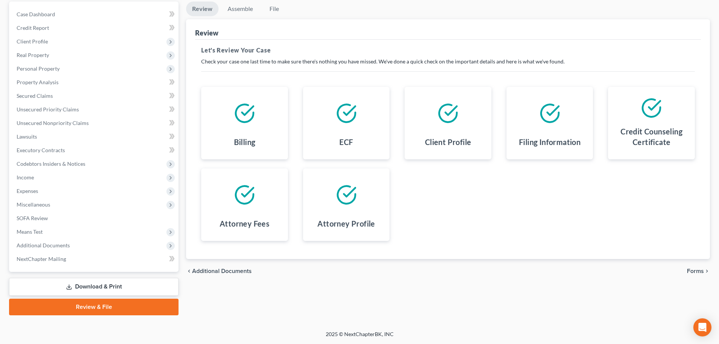
click at [703, 272] on span "Forms" at bounding box center [695, 271] width 17 height 6
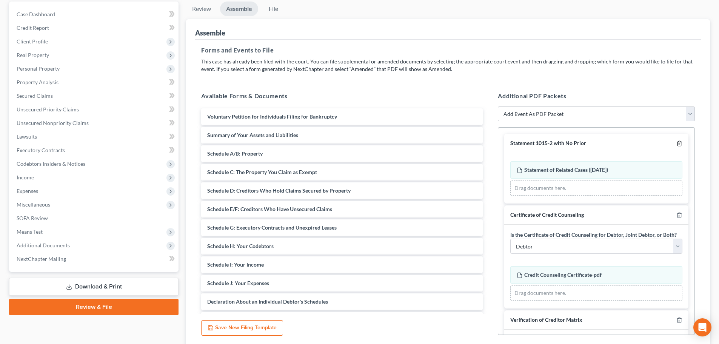
click at [676, 143] on icon "button" at bounding box center [679, 143] width 6 height 6
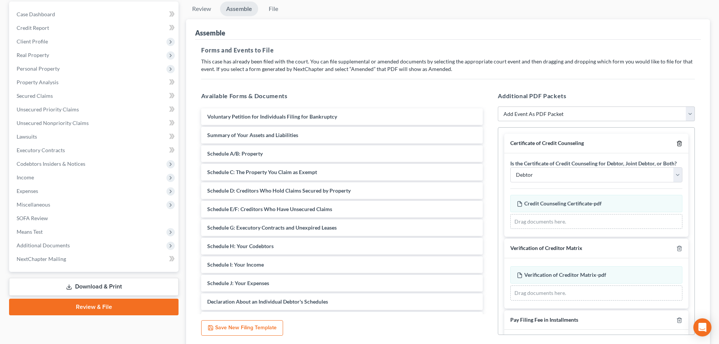
click at [677, 143] on icon "button" at bounding box center [678, 143] width 3 height 5
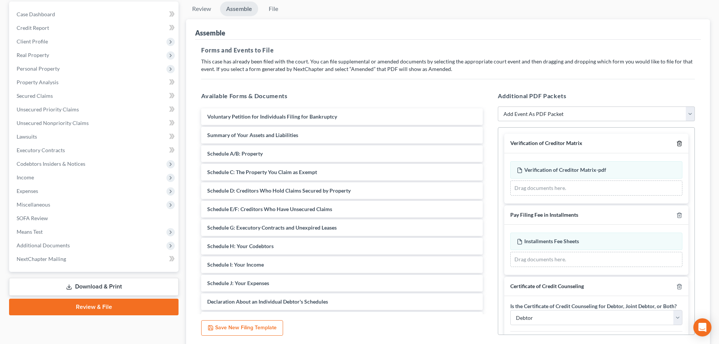
click at [677, 143] on icon "button" at bounding box center [678, 143] width 3 height 5
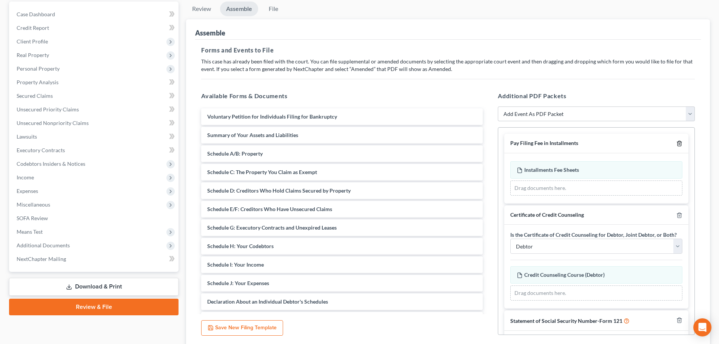
click at [677, 143] on icon "button" at bounding box center [678, 143] width 3 height 5
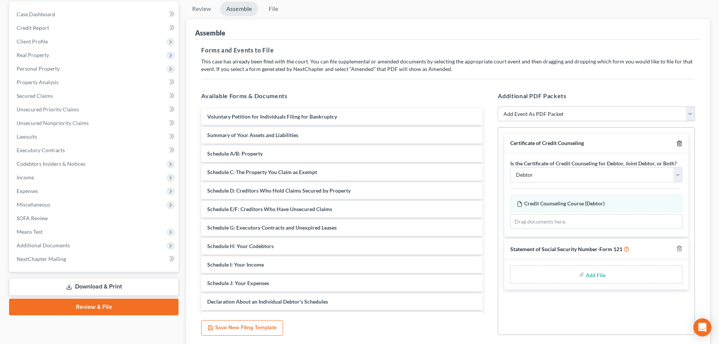
click at [678, 143] on icon "button" at bounding box center [679, 143] width 6 height 6
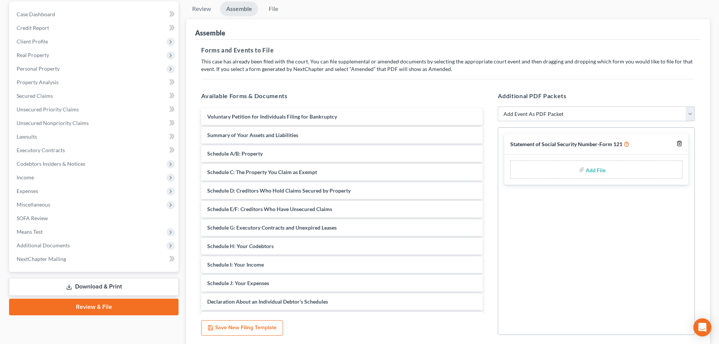
click at [678, 143] on icon "button" at bounding box center [679, 143] width 6 height 6
click at [606, 108] on select "Add Event As PDF Packet 20 Largest Unsecured Creditors Amended Document Amended…" at bounding box center [596, 113] width 197 height 15
select select "25"
click at [498, 106] on select "Add Event As PDF Packet 20 Largest Unsecured Creditors Amended Document Amended…" at bounding box center [596, 113] width 197 height 15
select select
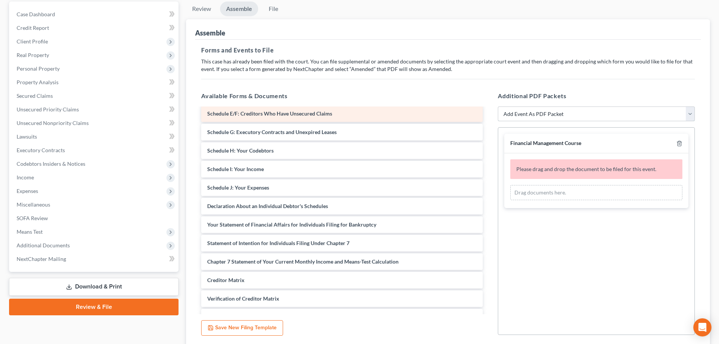
scroll to position [189, 0]
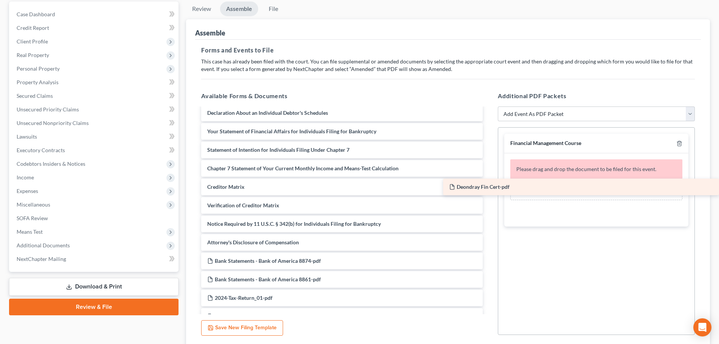
drag, startPoint x: 306, startPoint y: 261, endPoint x: 589, endPoint y: 183, distance: 294.3
click at [489, 183] on div "Deondray Fin Cert-pdf Voluntary Petition for Individuals Filing for Bankruptcy …" at bounding box center [342, 270] width 294 height 701
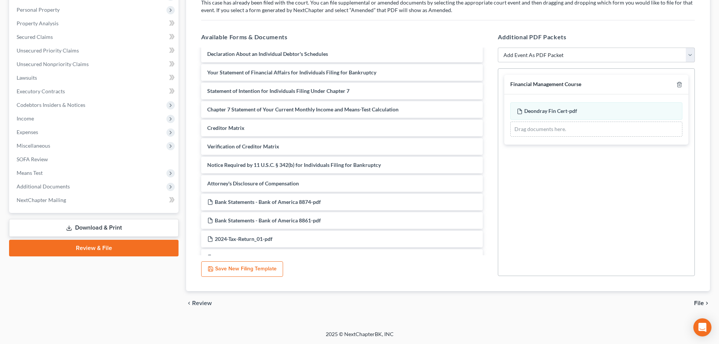
click at [698, 301] on span "File" at bounding box center [699, 303] width 10 height 6
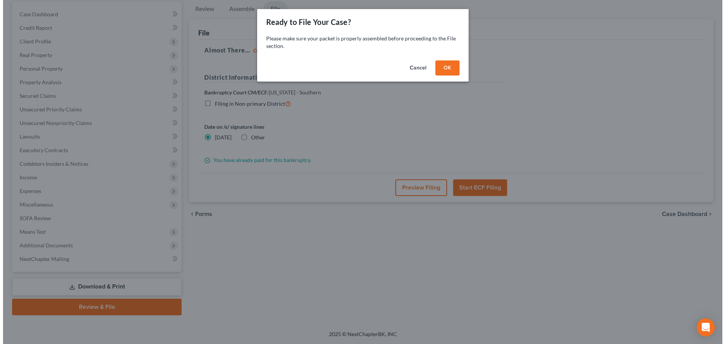
scroll to position [71, 0]
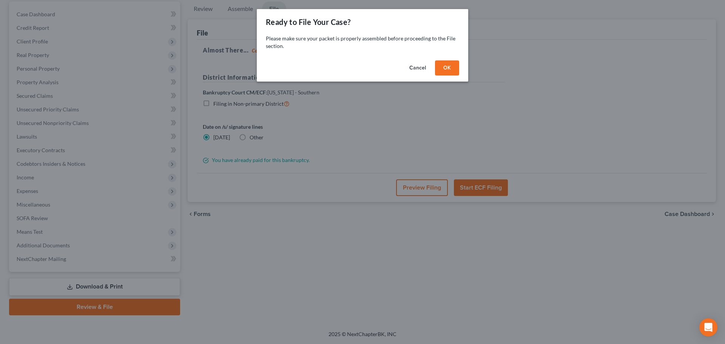
click at [447, 63] on button "OK" at bounding box center [447, 67] width 24 height 15
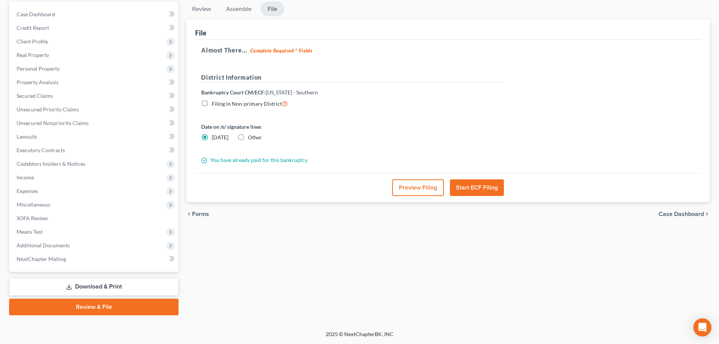
click at [415, 185] on button "Preview Filing" at bounding box center [418, 187] width 52 height 17
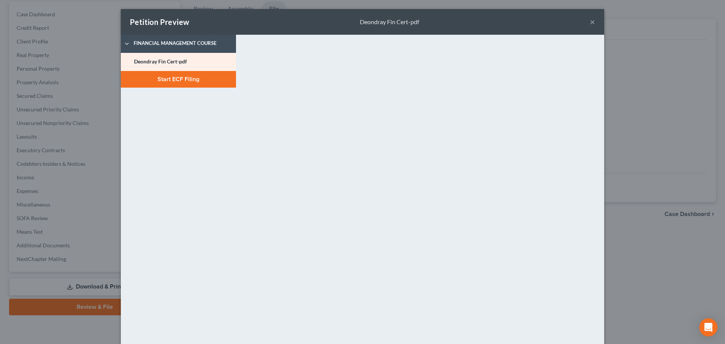
click at [589, 20] on button "×" at bounding box center [591, 21] width 5 height 9
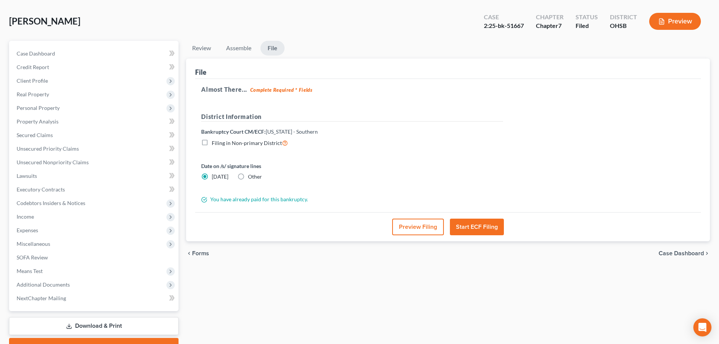
scroll to position [63, 0]
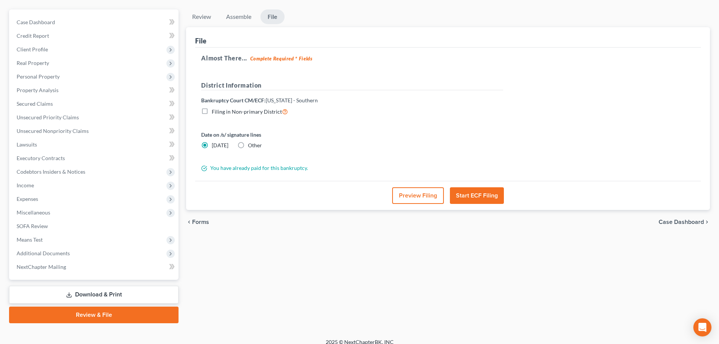
click at [482, 198] on button "Start ECF Filing" at bounding box center [477, 195] width 54 height 17
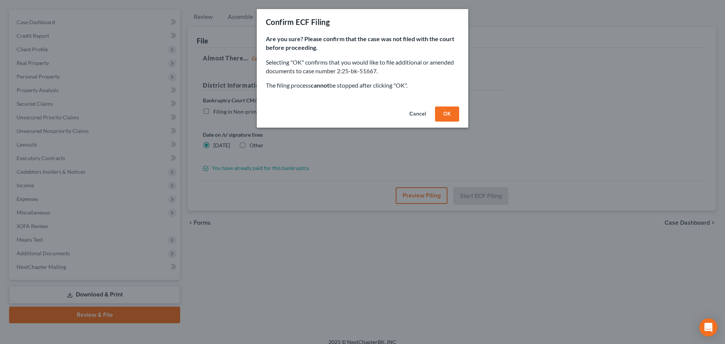
click at [451, 115] on button "OK" at bounding box center [447, 113] width 24 height 15
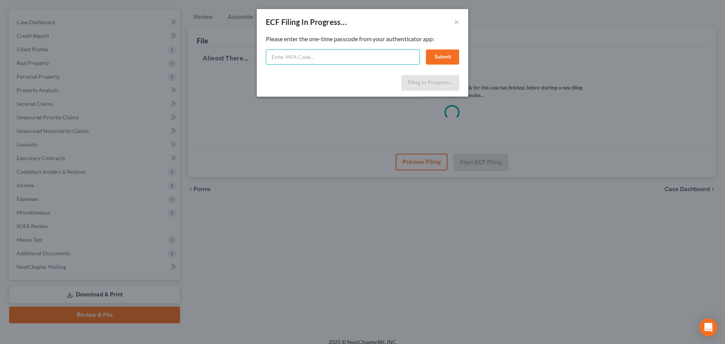
click at [355, 50] on input "text" at bounding box center [343, 56] width 154 height 15
type input "294386"
click at [440, 57] on button "Submit" at bounding box center [442, 56] width 33 height 15
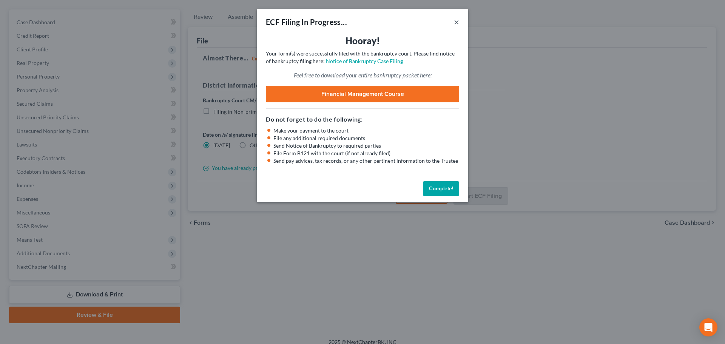
click at [456, 22] on button "×" at bounding box center [456, 21] width 5 height 9
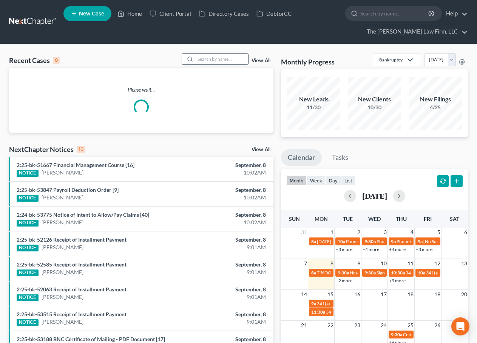
click at [230, 58] on input "search" at bounding box center [221, 59] width 53 height 11
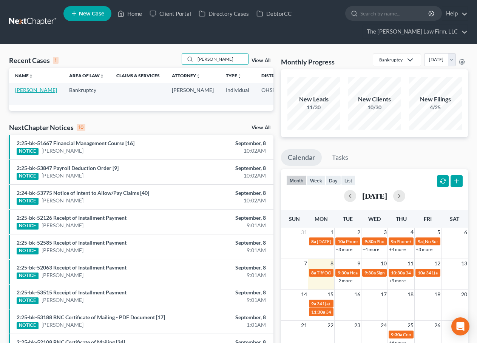
type input "sowers"
click at [23, 91] on link "[PERSON_NAME]" at bounding box center [36, 90] width 42 height 6
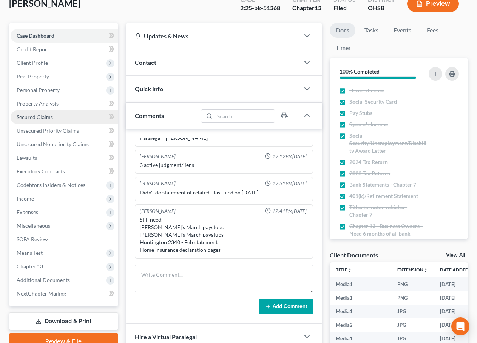
scroll to position [589, 0]
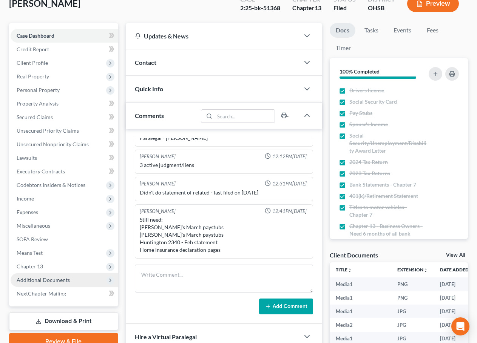
click at [54, 276] on span "Additional Documents" at bounding box center [65, 281] width 108 height 14
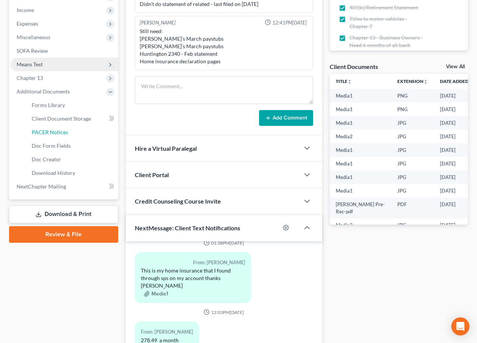
drag, startPoint x: 52, startPoint y: 133, endPoint x: 61, endPoint y: 135, distance: 9.4
click at [52, 133] on span "PACER Notices" at bounding box center [50, 132] width 36 height 6
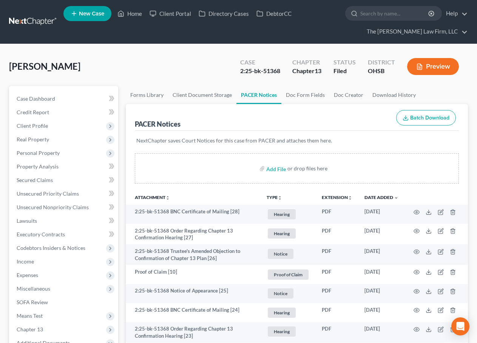
scroll to position [63, 0]
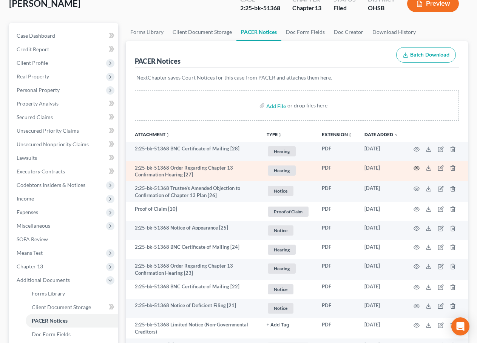
click at [416, 169] on icon "button" at bounding box center [416, 168] width 6 height 6
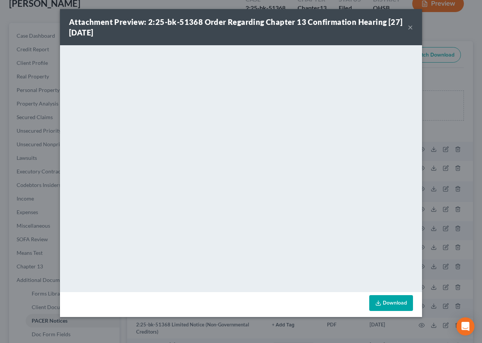
drag, startPoint x: 408, startPoint y: 29, endPoint x: 374, endPoint y: 26, distance: 34.9
click at [408, 29] on button "×" at bounding box center [410, 27] width 5 height 9
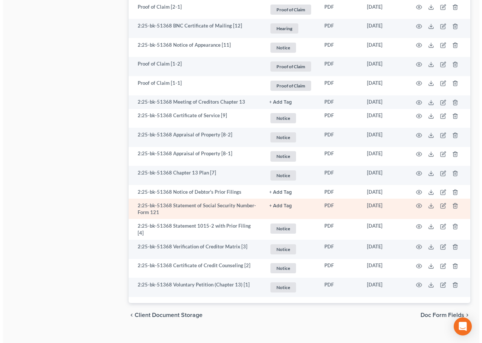
scroll to position [853, 0]
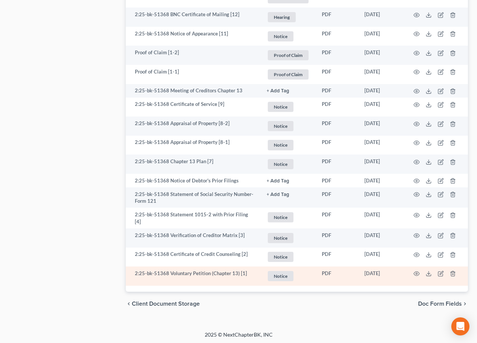
click at [413, 272] on td at bounding box center [435, 276] width 63 height 19
click at [415, 272] on icon "button" at bounding box center [416, 274] width 6 height 6
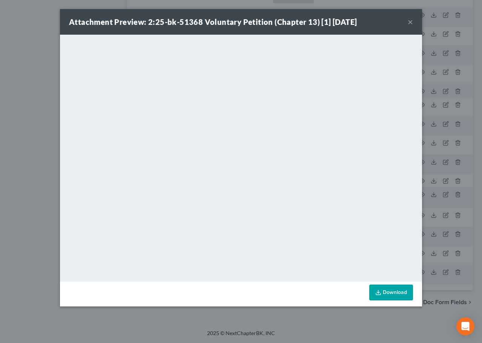
click at [21, 197] on div "Attachment Preview: 2:25-bk-51368 Voluntary Petition (Chapter 13) [1] 04/02/202…" at bounding box center [241, 171] width 482 height 343
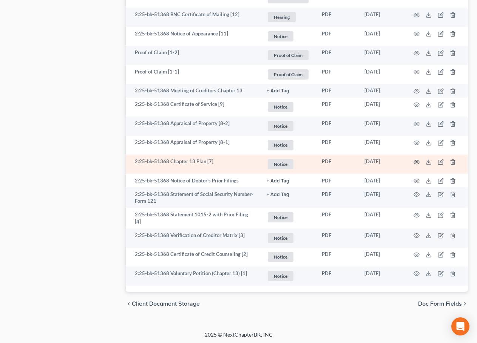
click at [419, 161] on icon "button" at bounding box center [417, 162] width 6 height 4
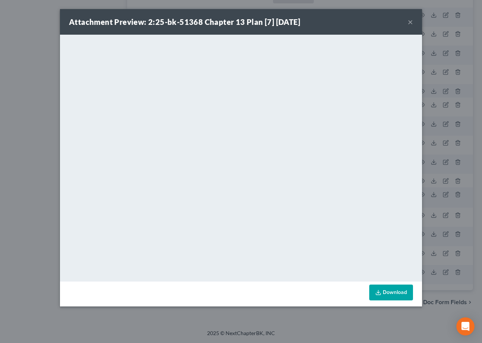
click at [25, 86] on div "Attachment Preview: 2:25-bk-51368 Chapter 13 Plan [7] 04/03/2025 × <object ng-a…" at bounding box center [241, 171] width 482 height 343
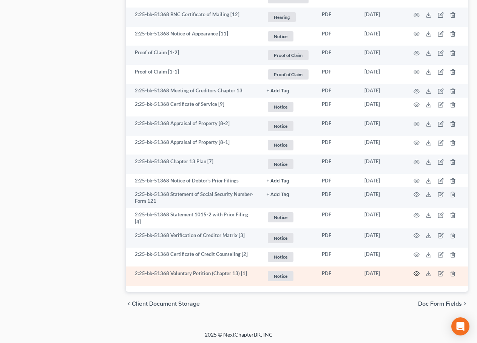
click at [413, 272] on icon "button" at bounding box center [416, 274] width 6 height 6
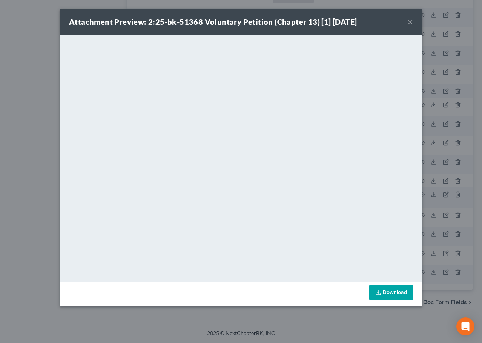
click at [29, 147] on div "Attachment Preview: 2:25-bk-51368 Voluntary Petition (Chapter 13) [1] 04/02/202…" at bounding box center [241, 171] width 482 height 343
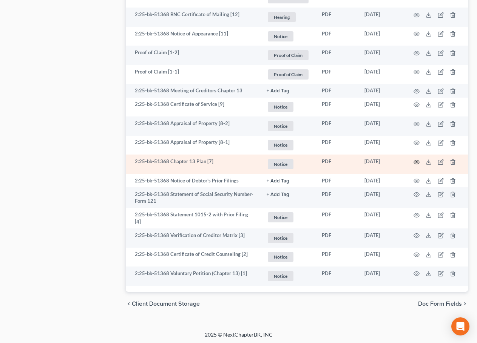
click at [416, 160] on icon "button" at bounding box center [416, 162] width 6 height 6
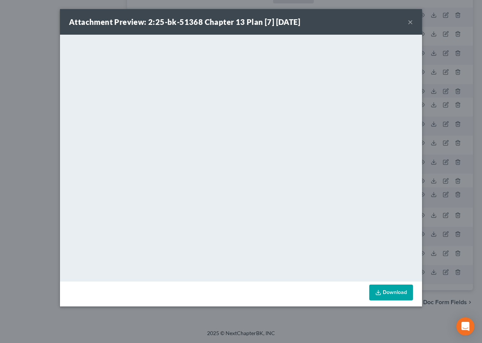
click at [411, 20] on button "×" at bounding box center [410, 21] width 5 height 9
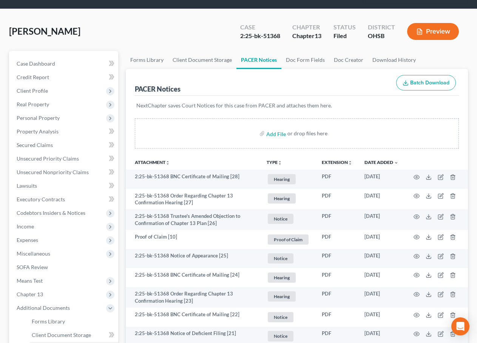
scroll to position [0, 0]
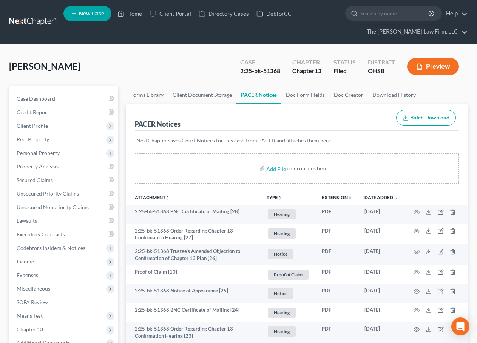
click at [200, 141] on p "NextChapter saves Court Notices for this case from PACER and attaches them here." at bounding box center [296, 141] width 321 height 8
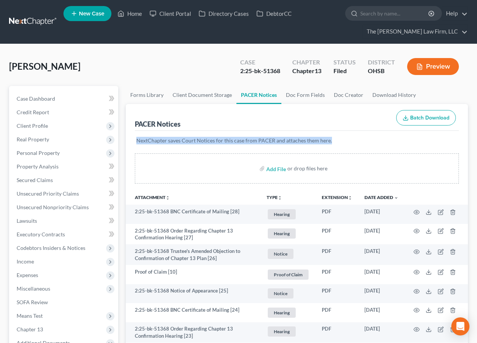
click at [200, 141] on p "NextChapter saves Court Notices for this case from PACER and attaches them here." at bounding box center [296, 141] width 321 height 8
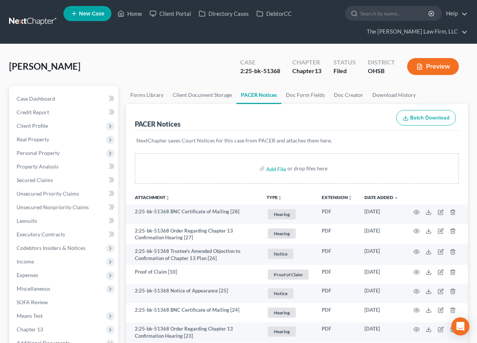
click at [233, 129] on div "PACER Notices Batch Download" at bounding box center [297, 117] width 324 height 27
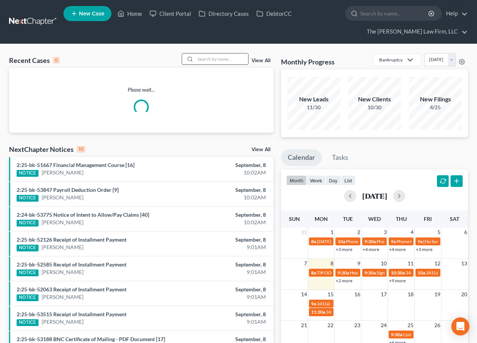
click at [226, 62] on input "search" at bounding box center [221, 59] width 53 height 11
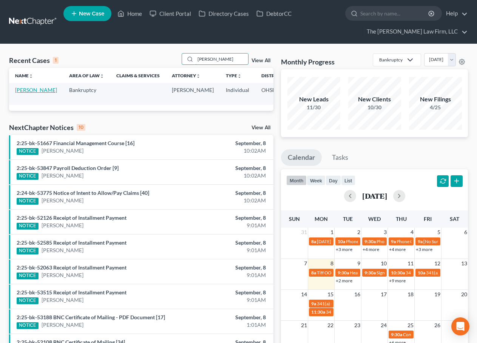
type input "[PERSON_NAME]"
click at [21, 93] on link "[PERSON_NAME]" at bounding box center [36, 90] width 42 height 6
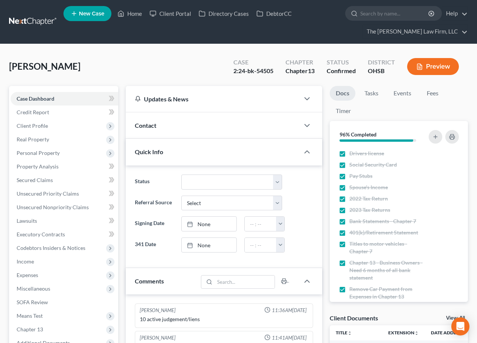
scroll to position [143, 0]
click at [26, 179] on span "Secured Claims" at bounding box center [35, 180] width 36 height 6
